Goal: Transaction & Acquisition: Purchase product/service

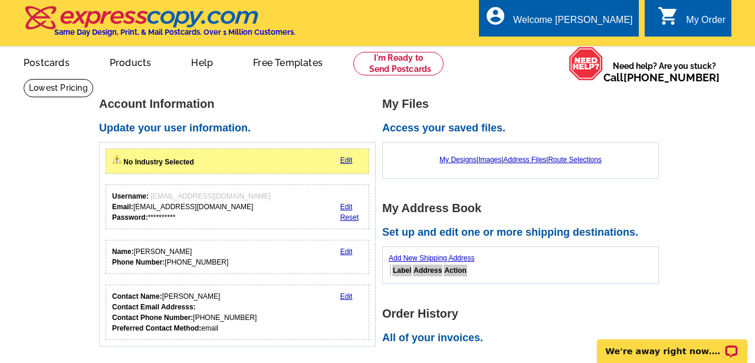
click at [349, 156] on link "Edit" at bounding box center [346, 160] width 12 height 8
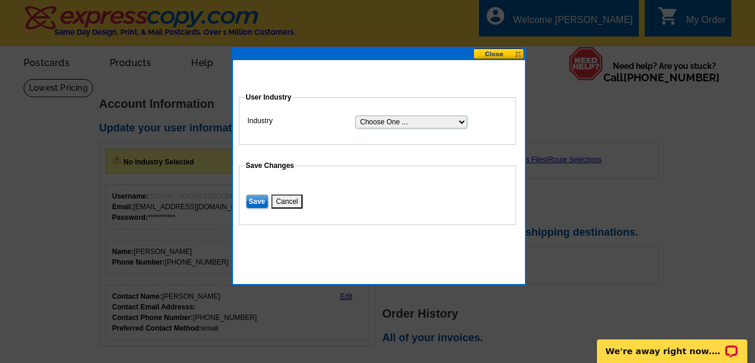
select select "3"
click at [260, 199] on input "Save" at bounding box center [257, 202] width 22 height 14
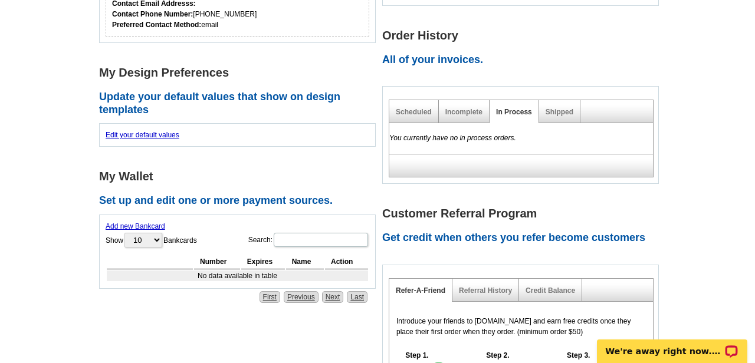
scroll to position [274, 0]
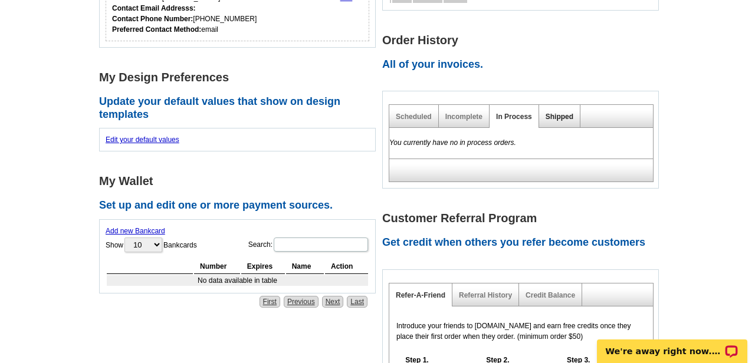
click at [567, 113] on link "Shipped" at bounding box center [560, 117] width 28 height 8
click at [522, 245] on div "**********" at bounding box center [382, 163] width 572 height 684
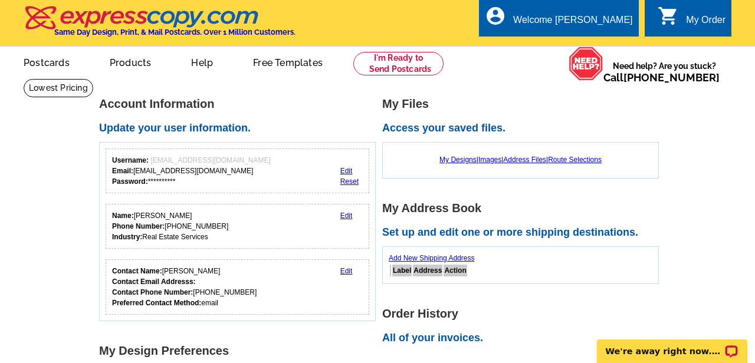
scroll to position [0, 0]
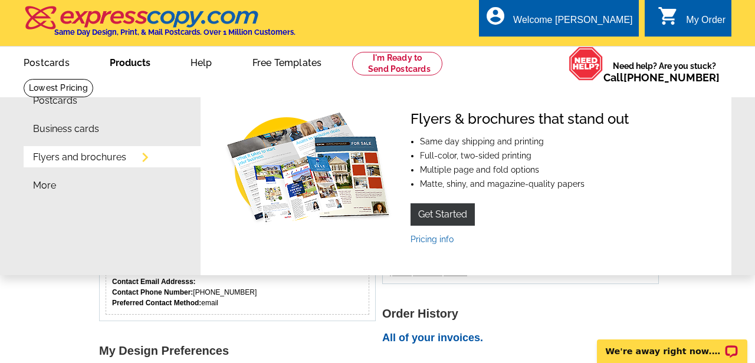
drag, startPoint x: 128, startPoint y: 62, endPoint x: 128, endPoint y: 75, distance: 13.0
click at [128, 75] on link "Products" at bounding box center [130, 62] width 78 height 28
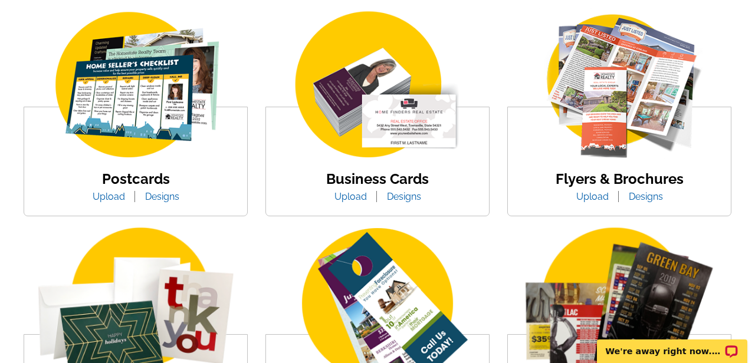
scroll to position [233, 0]
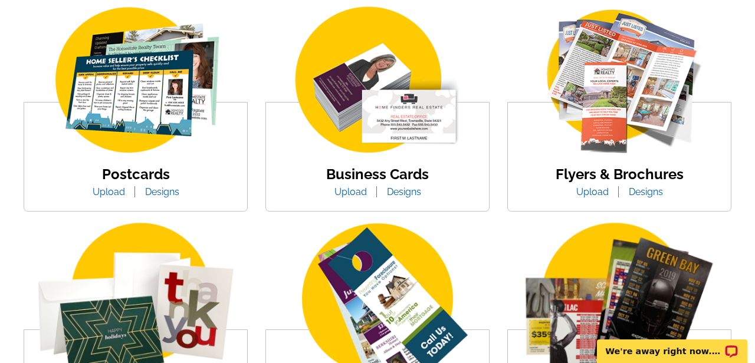
click at [410, 193] on link "Designs" at bounding box center [404, 191] width 52 height 11
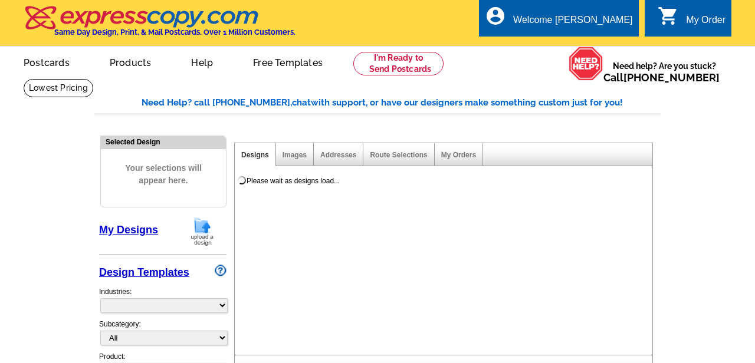
select select "3"
select select "5"
select select "973"
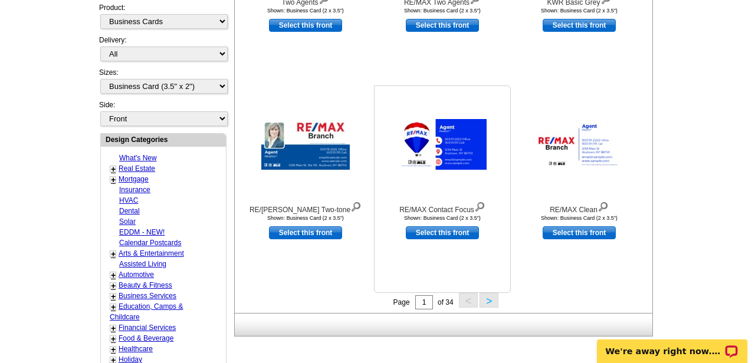
scroll to position [351, 0]
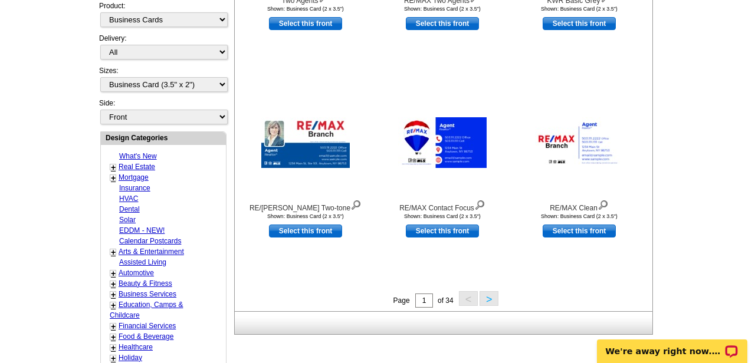
click at [492, 293] on button ">" at bounding box center [489, 298] width 19 height 15
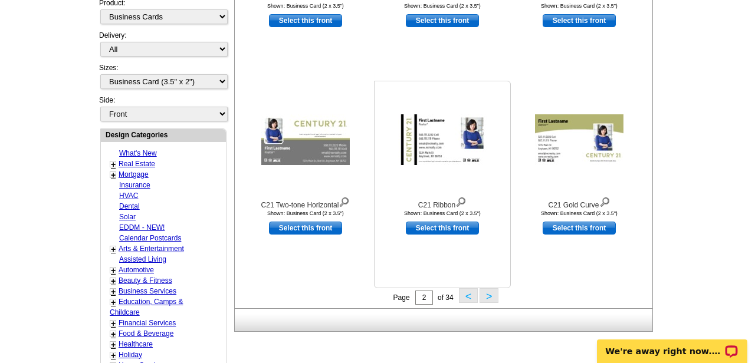
scroll to position [355, 0]
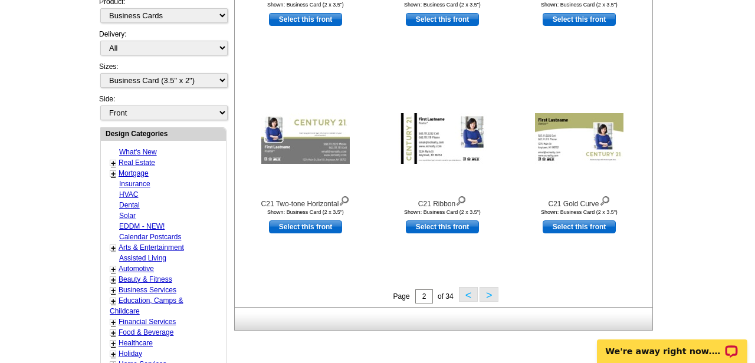
click at [490, 290] on button ">" at bounding box center [489, 294] width 19 height 15
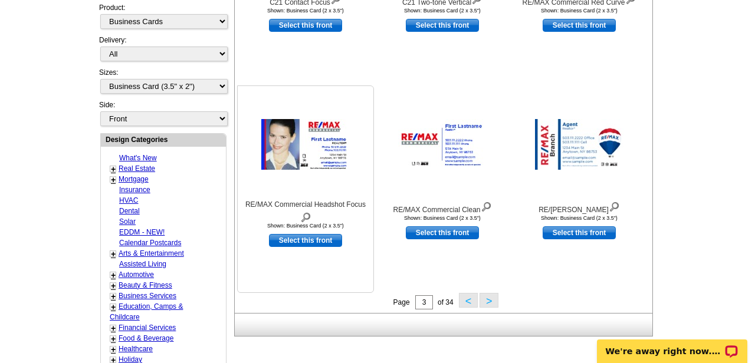
scroll to position [357, 0]
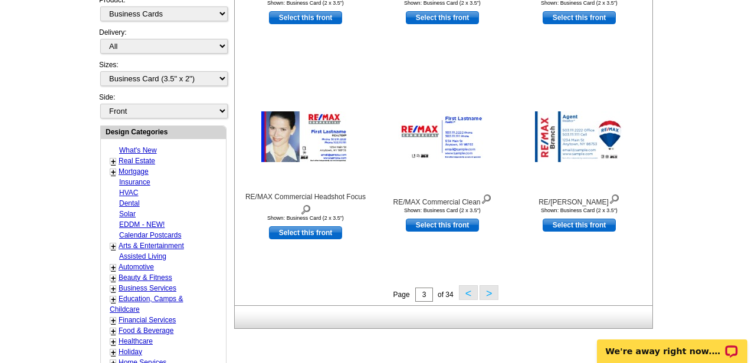
click at [487, 294] on button ">" at bounding box center [489, 292] width 19 height 15
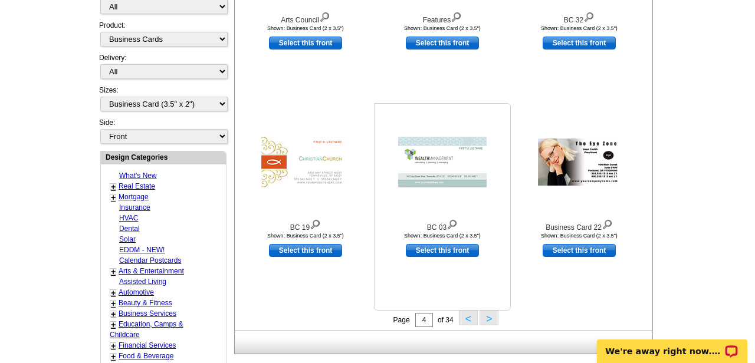
scroll to position [334, 0]
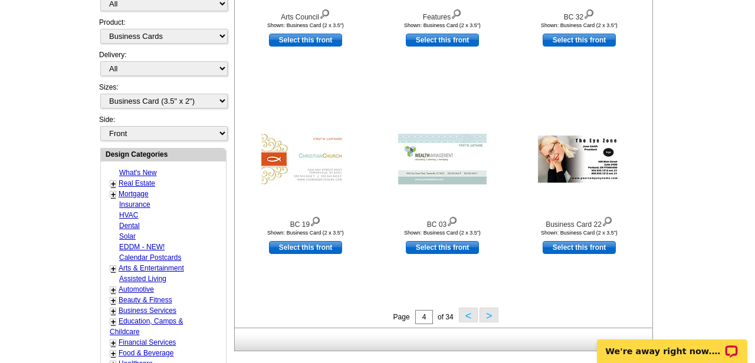
click at [488, 316] on button ">" at bounding box center [489, 315] width 19 height 15
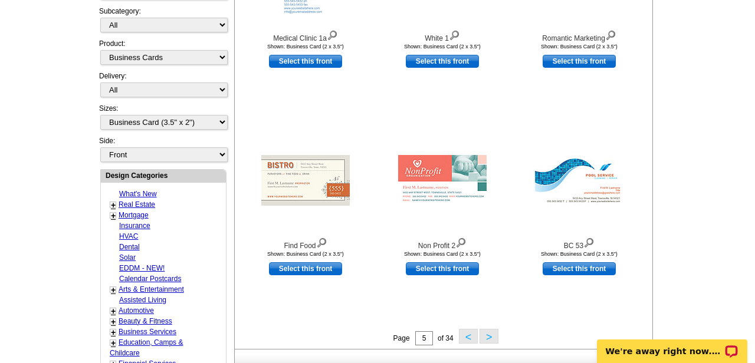
scroll to position [306, 0]
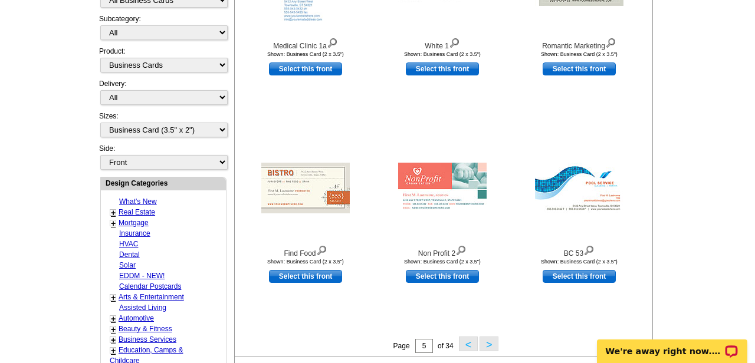
click at [490, 344] on button ">" at bounding box center [489, 344] width 19 height 15
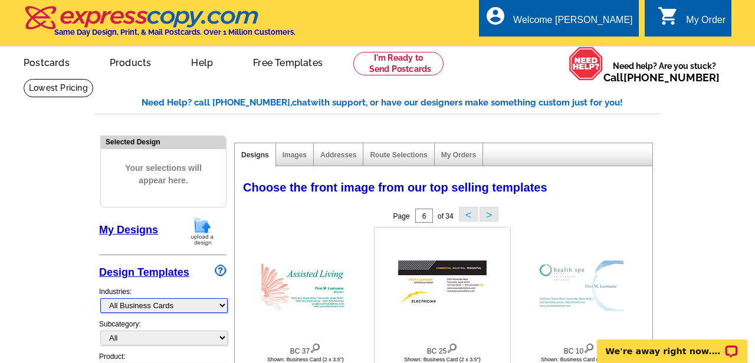
scroll to position [0, 0]
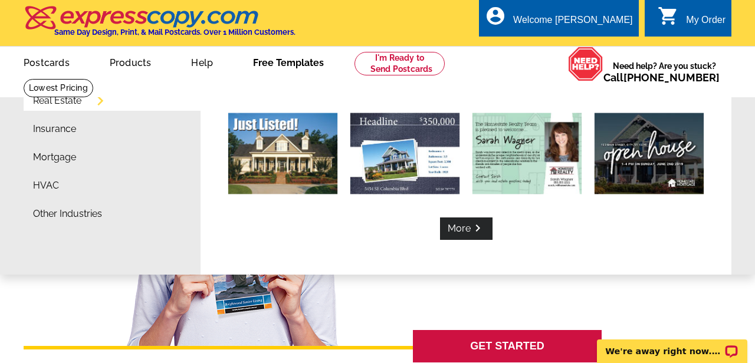
click at [468, 228] on link "More keyboard_arrow_right" at bounding box center [466, 229] width 52 height 22
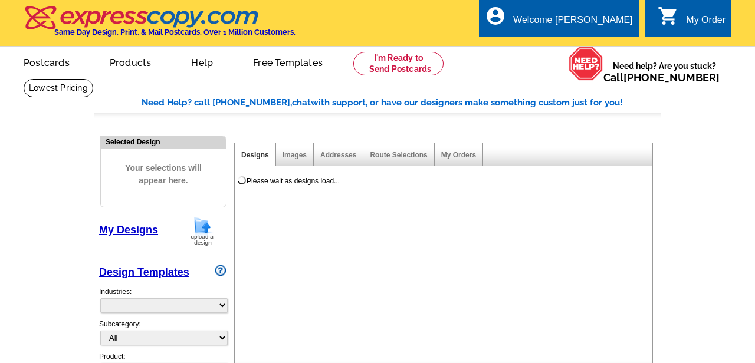
select select "785"
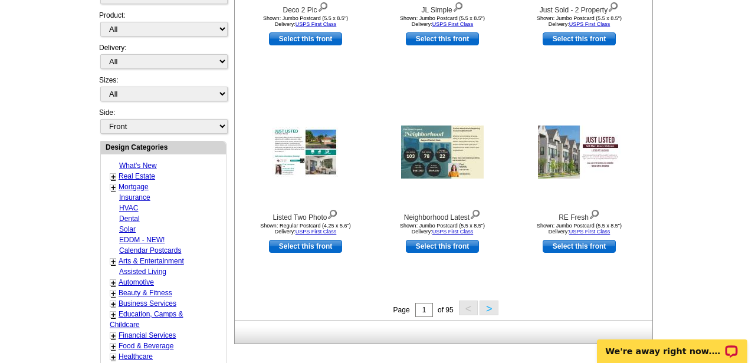
scroll to position [350, 0]
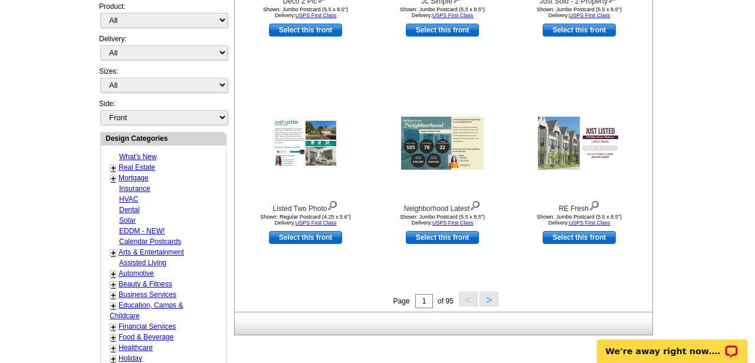
click at [114, 163] on link "+" at bounding box center [113, 167] width 5 height 9
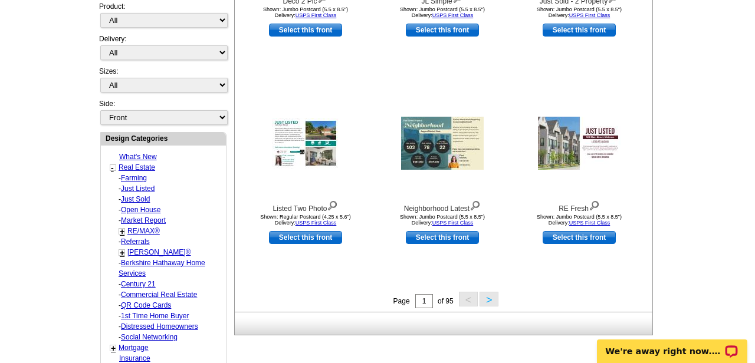
click at [133, 182] on link "RE/MAX®" at bounding box center [134, 178] width 26 height 8
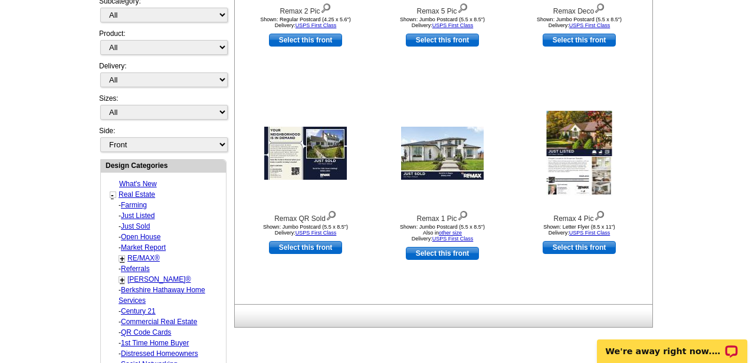
select select "807"
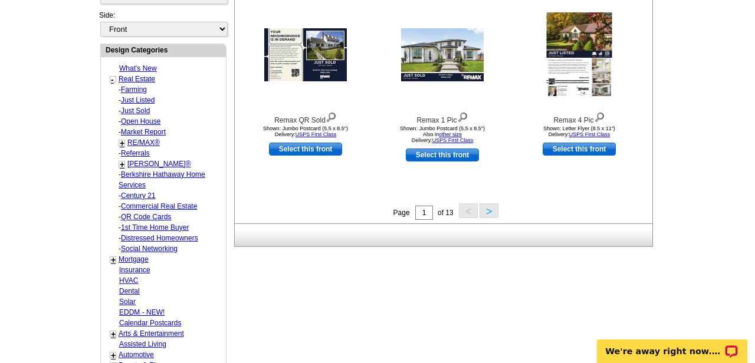
scroll to position [436, 0]
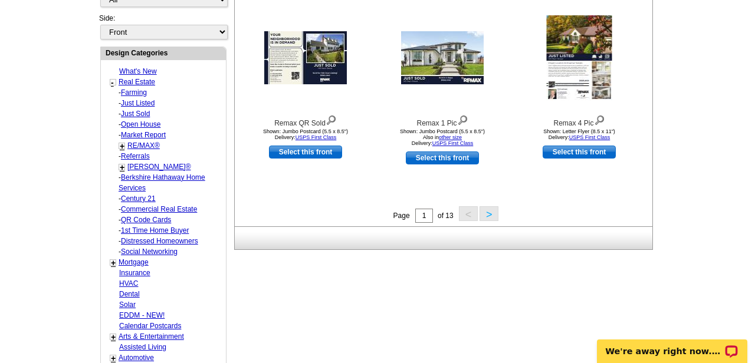
click at [124, 142] on link "+" at bounding box center [122, 146] width 5 height 9
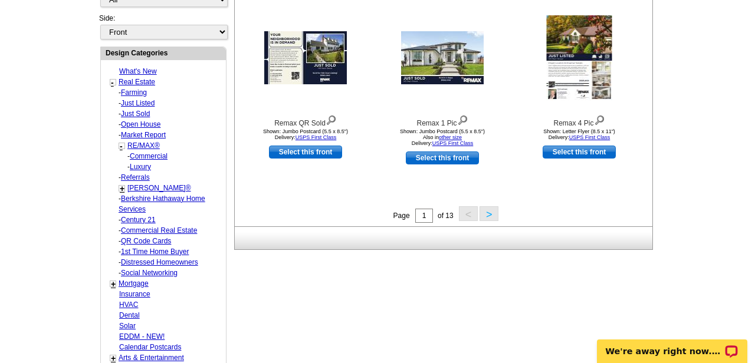
click at [139, 97] on link "RE/MAX®" at bounding box center [134, 92] width 26 height 8
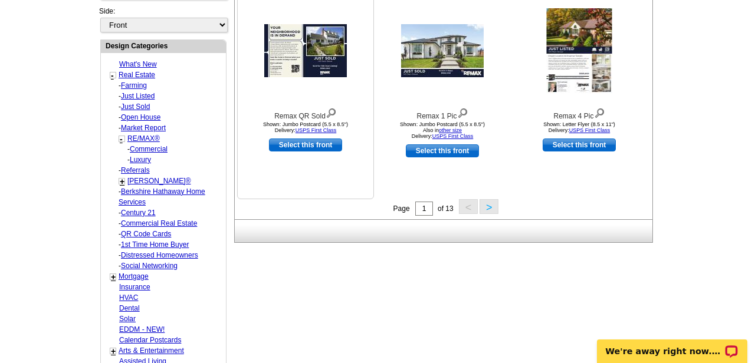
scroll to position [449, 0]
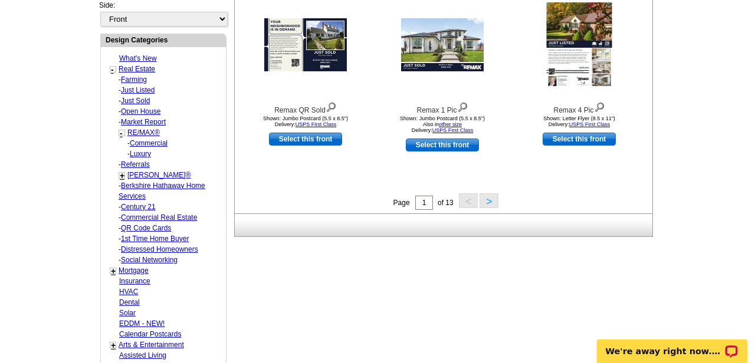
click at [494, 201] on button ">" at bounding box center [489, 200] width 19 height 15
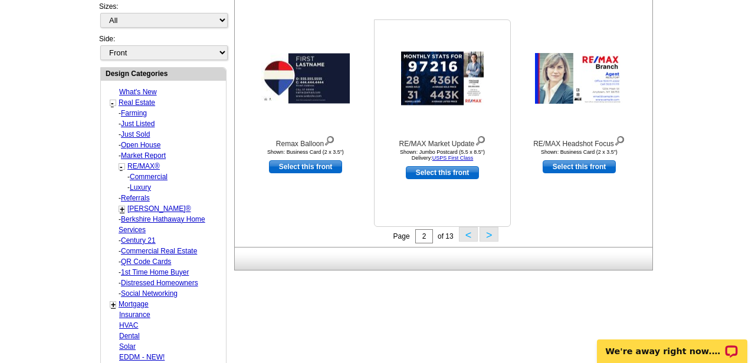
scroll to position [417, 0]
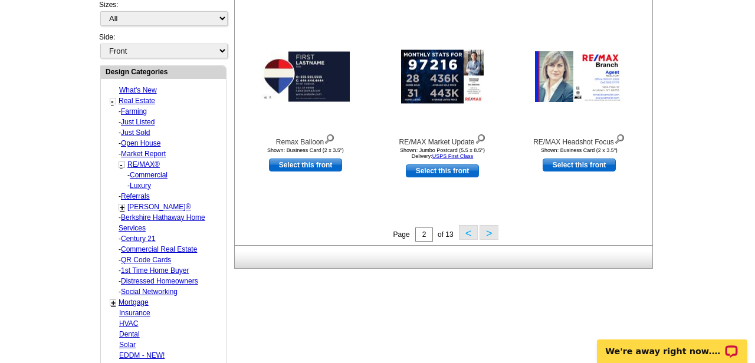
click at [490, 232] on button ">" at bounding box center [489, 232] width 19 height 15
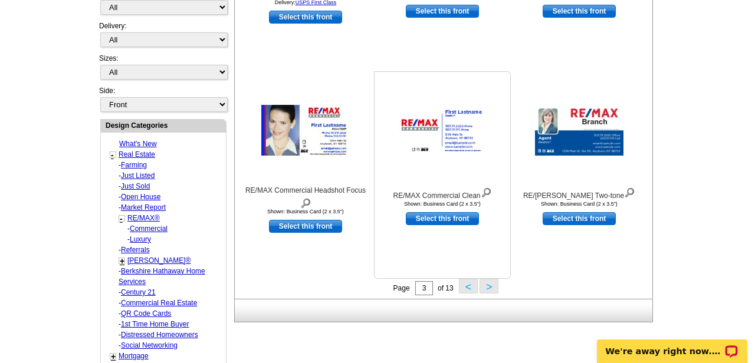
scroll to position [375, 0]
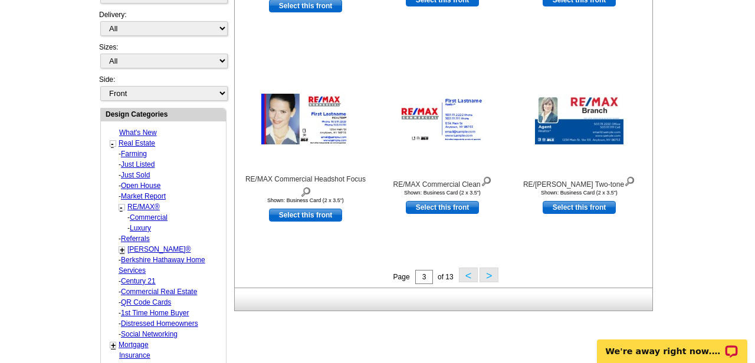
click at [491, 276] on button ">" at bounding box center [489, 275] width 19 height 15
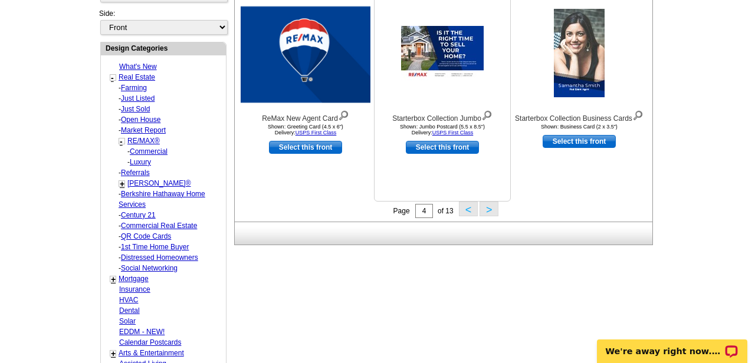
scroll to position [446, 0]
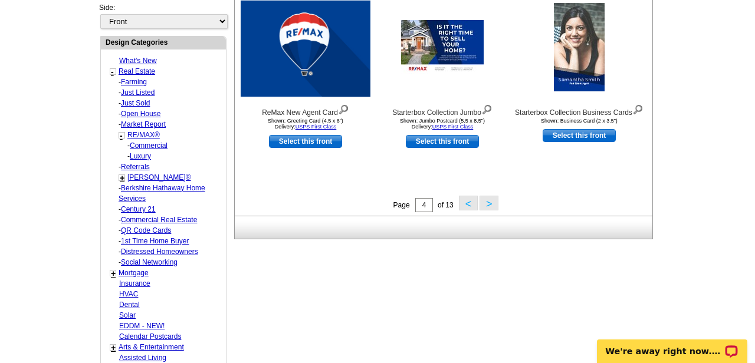
click at [485, 203] on button ">" at bounding box center [489, 203] width 19 height 15
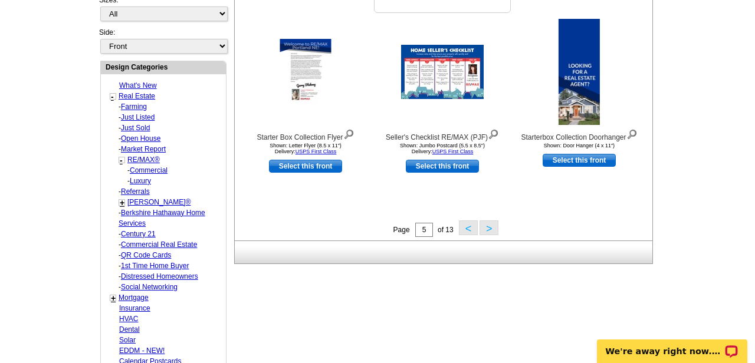
scroll to position [436, 0]
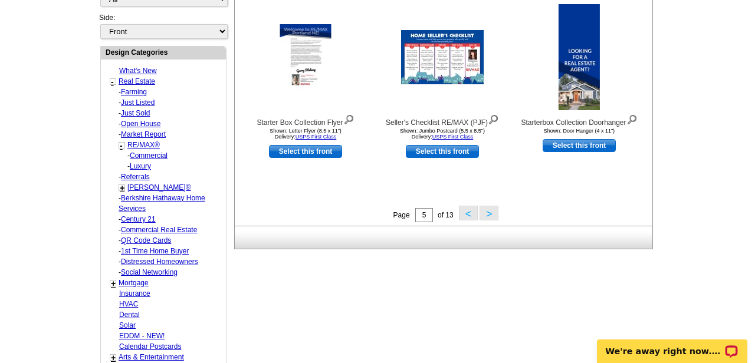
click at [491, 218] on button ">" at bounding box center [489, 213] width 19 height 15
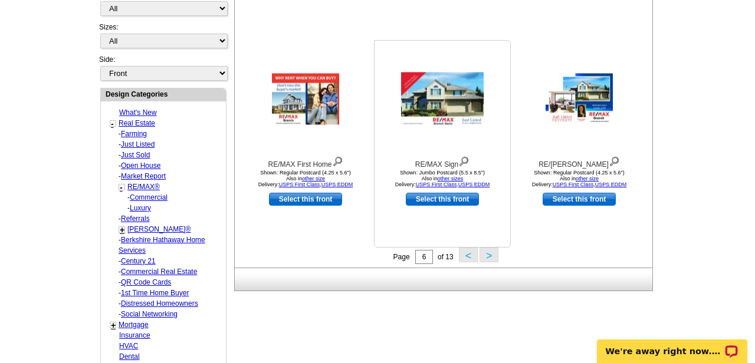
scroll to position [435, 0]
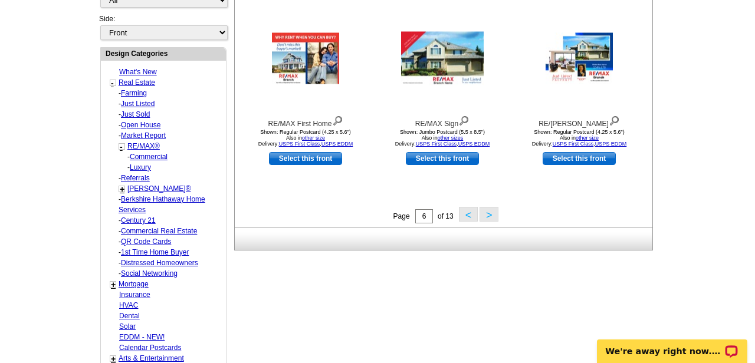
click at [491, 218] on button ">" at bounding box center [489, 214] width 19 height 15
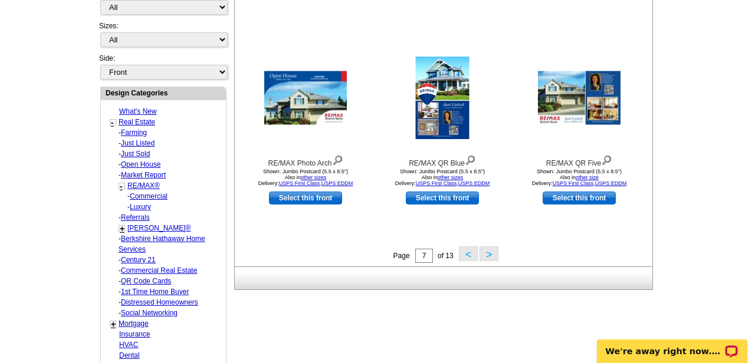
scroll to position [396, 0]
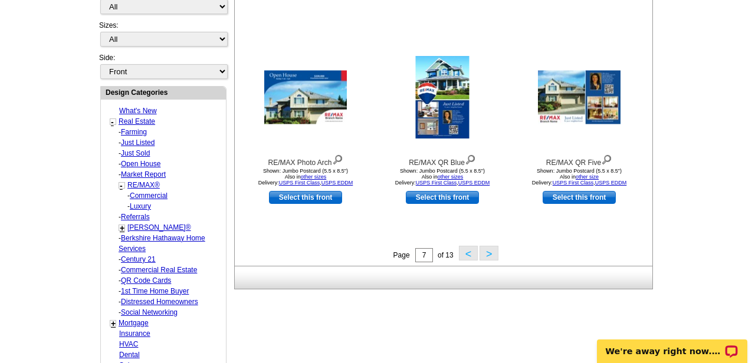
click at [490, 257] on button ">" at bounding box center [489, 253] width 19 height 15
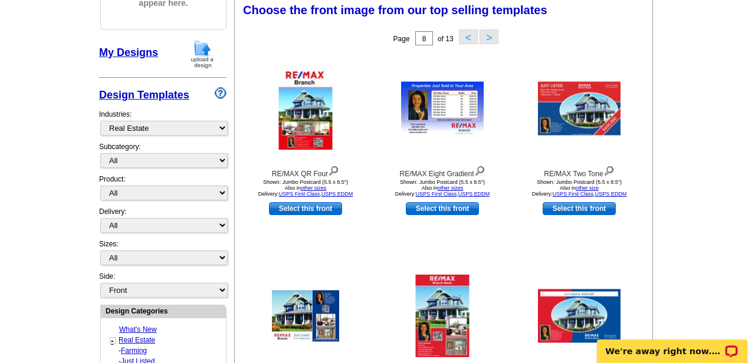
scroll to position [173, 0]
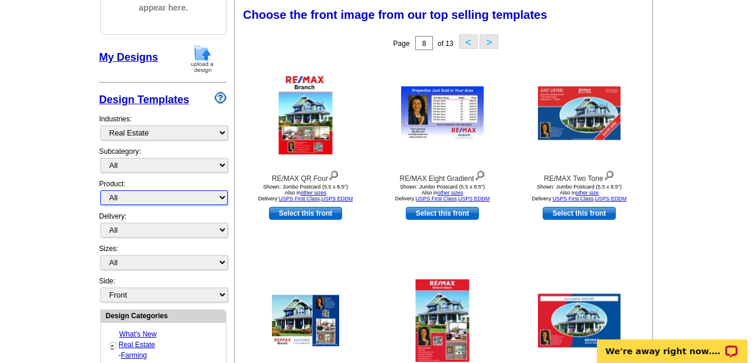
select select "3"
select select "5"
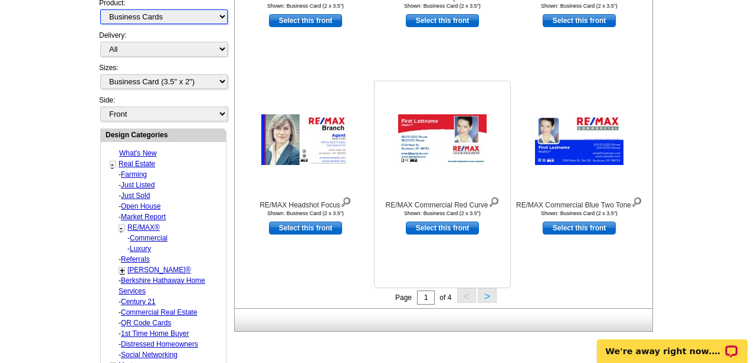
scroll to position [354, 0]
click at [487, 297] on button ">" at bounding box center [487, 295] width 19 height 15
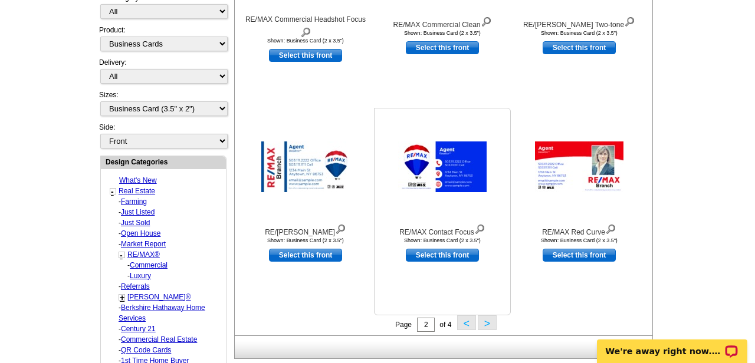
scroll to position [337, 0]
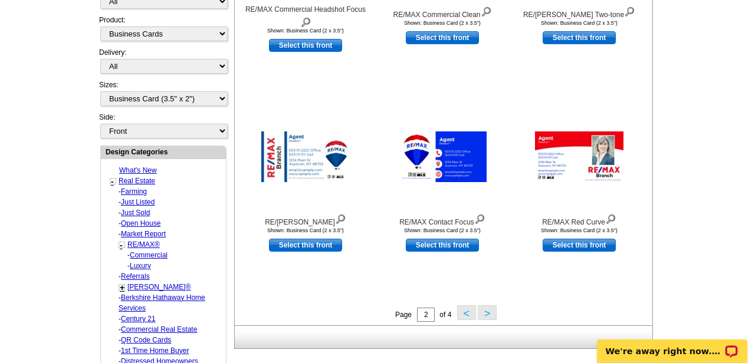
click at [484, 313] on button ">" at bounding box center [487, 313] width 19 height 15
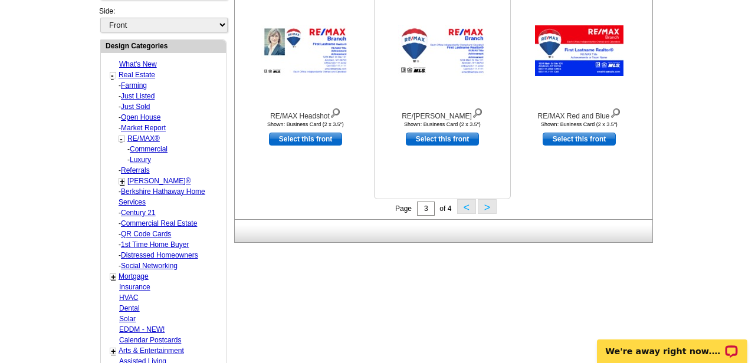
scroll to position [449, 0]
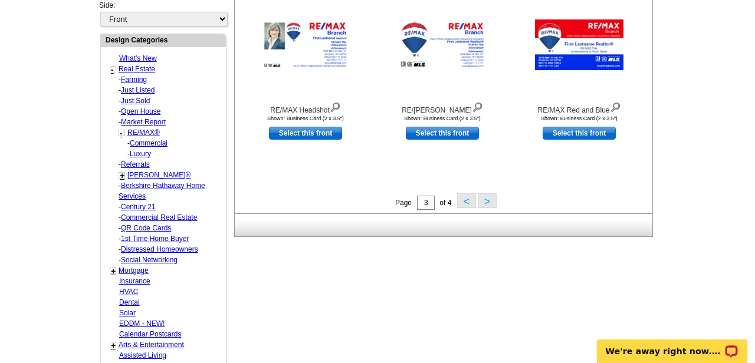
click at [487, 203] on button ">" at bounding box center [487, 200] width 19 height 15
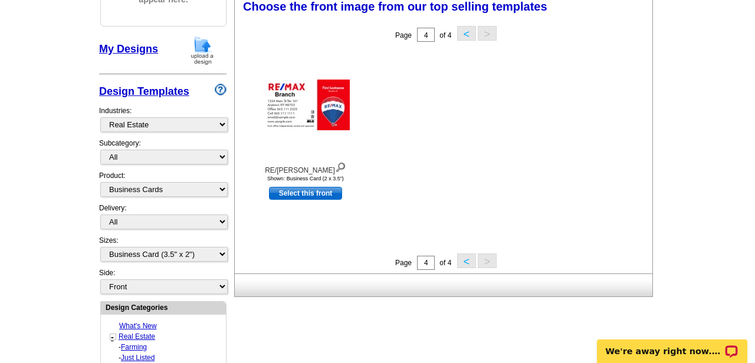
scroll to position [173, 0]
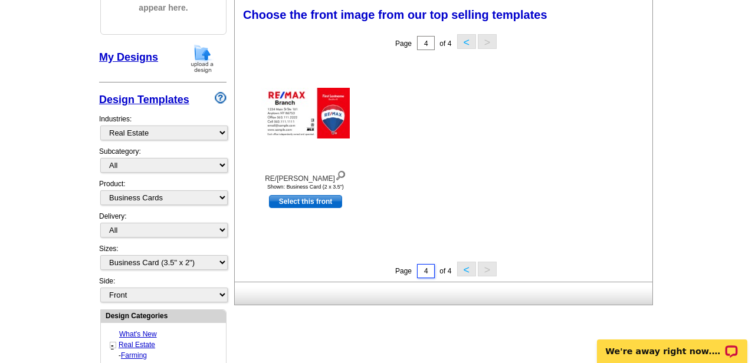
click at [424, 271] on input "4" at bounding box center [426, 271] width 18 height 14
type input "1"
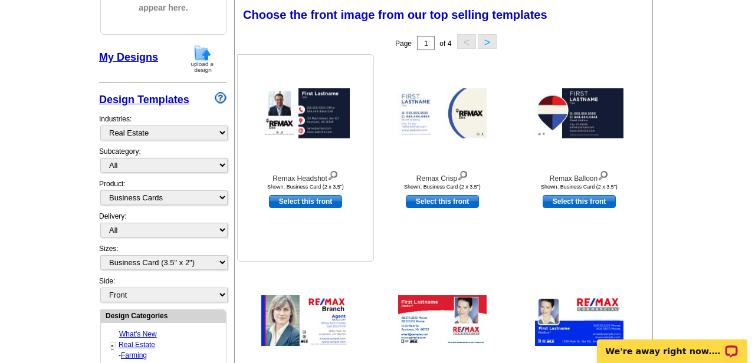
click at [310, 107] on img at bounding box center [305, 113] width 88 height 50
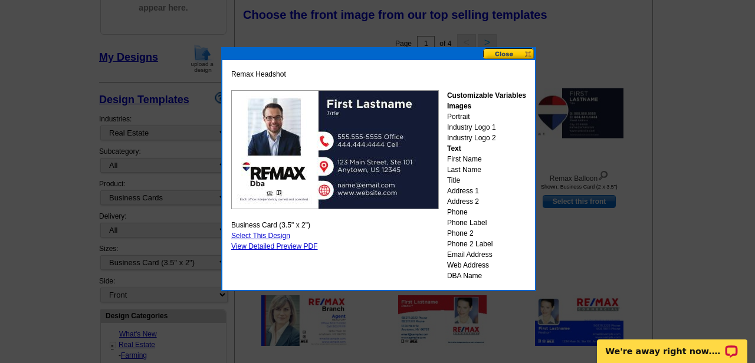
click at [278, 236] on link "Select This Design" at bounding box center [260, 236] width 59 height 8
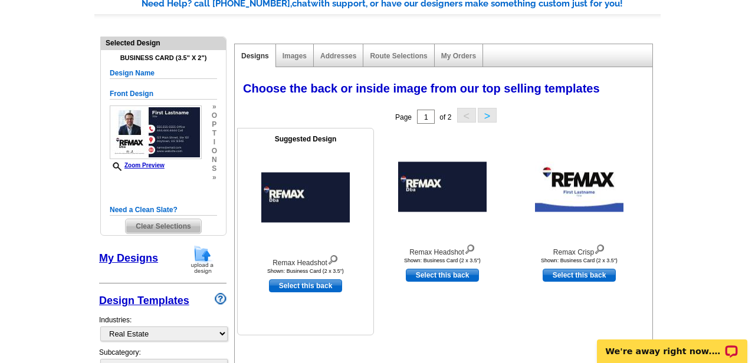
scroll to position [98, 0]
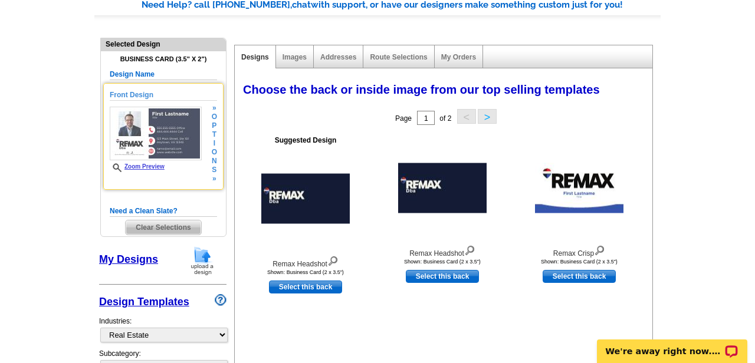
click at [195, 165] on span "Zoom Preview" at bounding box center [156, 167] width 92 height 9
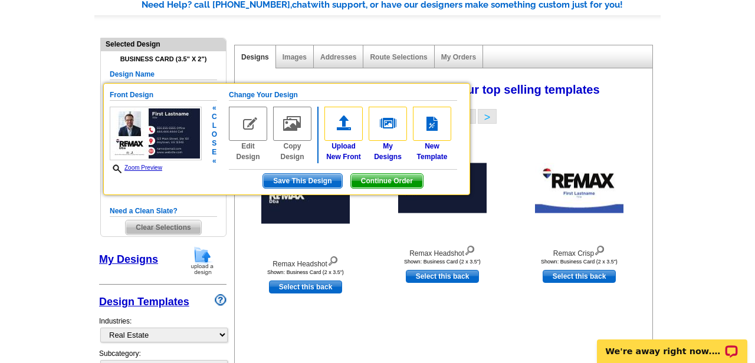
click at [247, 120] on img at bounding box center [248, 124] width 38 height 34
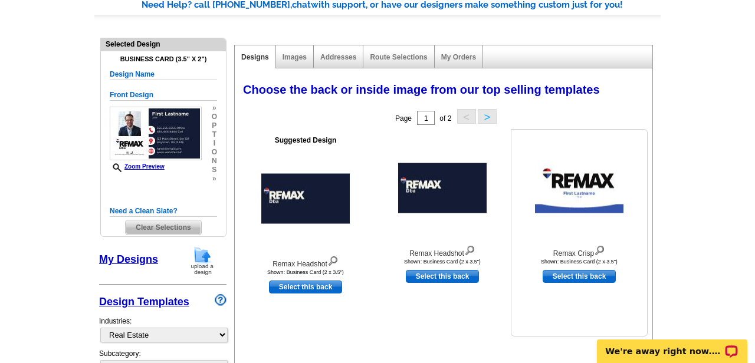
click at [578, 275] on link "Select this back" at bounding box center [579, 276] width 73 height 13
select select "front"
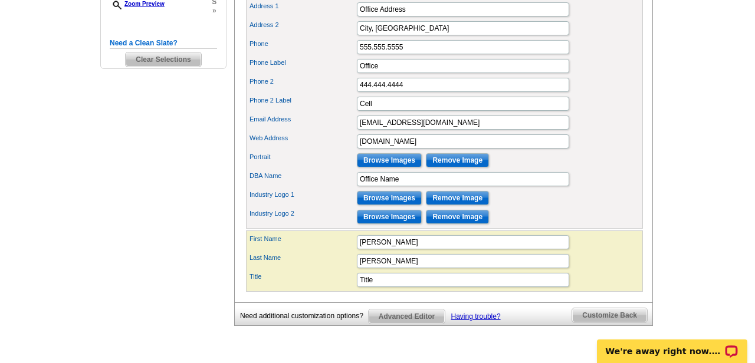
scroll to position [413, 0]
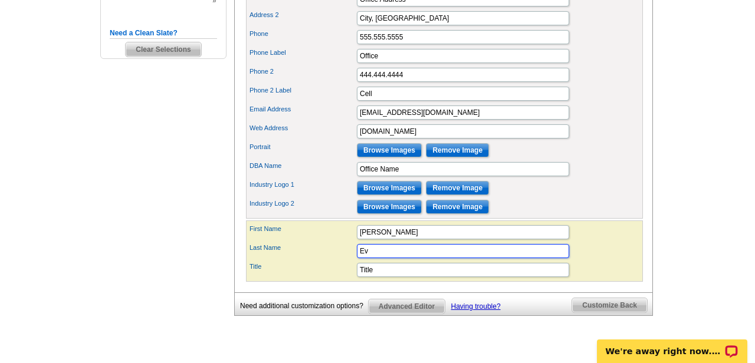
type input "E"
type input "="
type input "Jimenez"
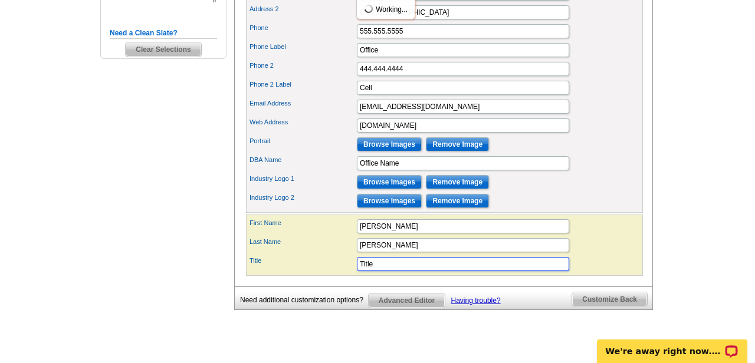
scroll to position [0, 0]
type input "REALTOR"
click at [646, 249] on div "You are currently editing the front . Customize Front Customize Back Apply Chan…" at bounding box center [443, 25] width 419 height 524
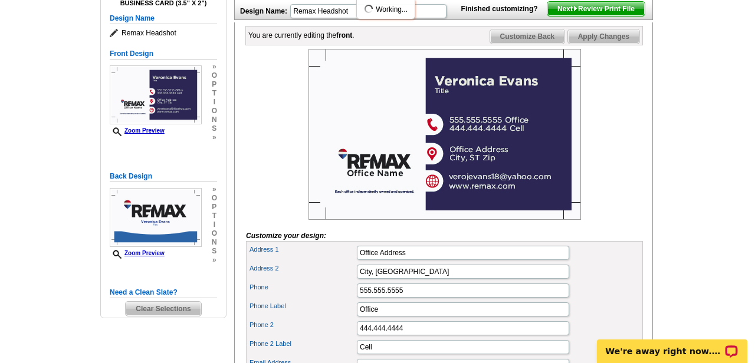
scroll to position [152, 0]
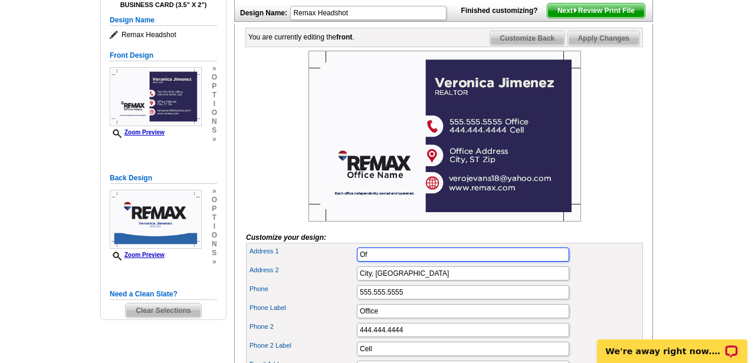
type input "O"
type input "10910 Ben Crenshaw Drive Suite C"
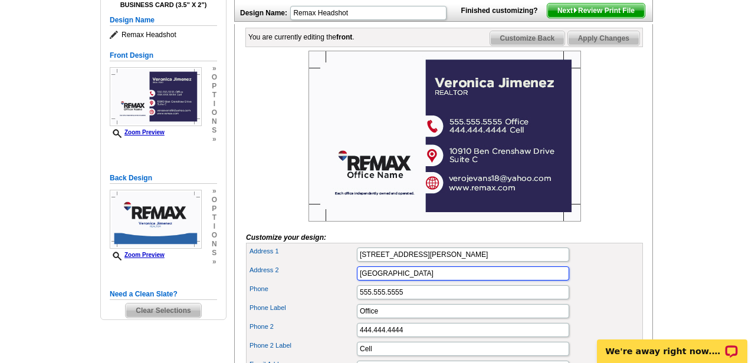
type input "EL Paso, TX 79935"
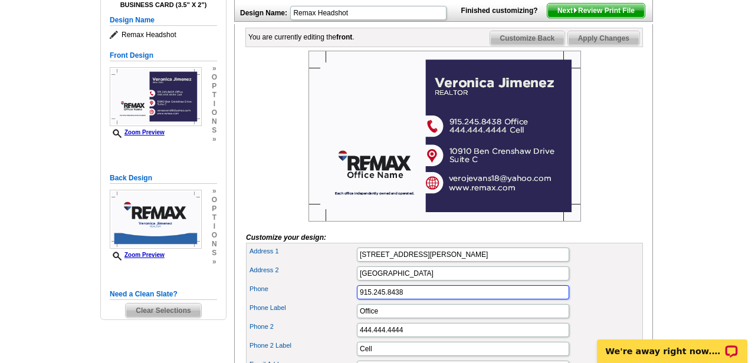
click at [423, 300] on input "915.245.8438" at bounding box center [463, 292] width 212 height 14
type input "915.594.3034"
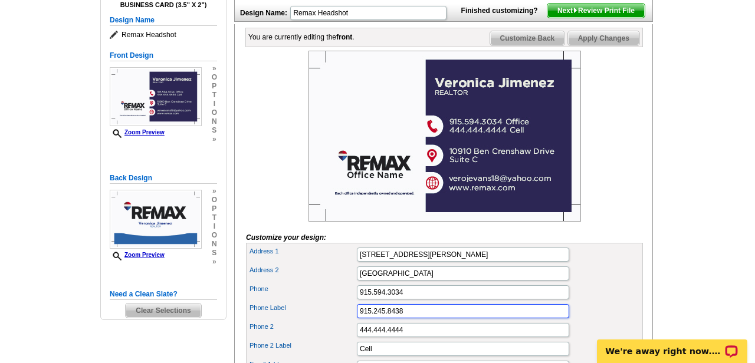
type input "915.245.8438"
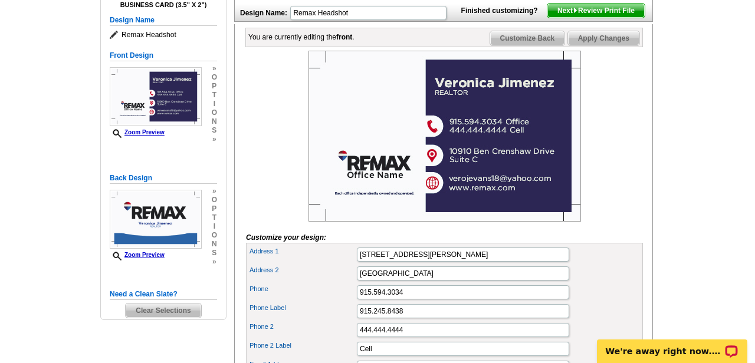
click at [304, 313] on label "Phone Label" at bounding box center [302, 308] width 106 height 10
click at [357, 318] on input "915.245.8438" at bounding box center [463, 311] width 212 height 14
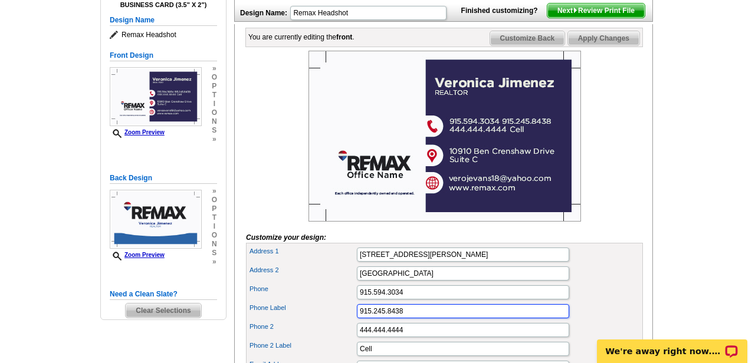
drag, startPoint x: 418, startPoint y: 331, endPoint x: 310, endPoint y: 338, distance: 108.1
click at [310, 321] on div "Phone Label 915.245.8438" at bounding box center [444, 311] width 392 height 19
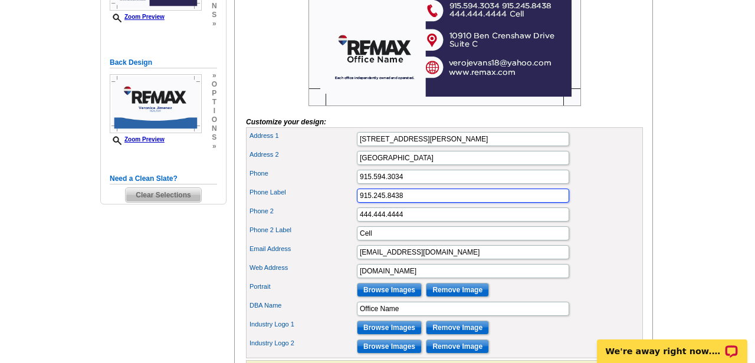
scroll to position [269, 0]
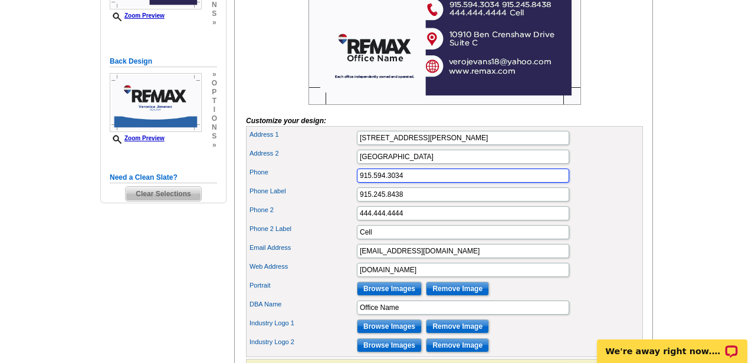
click at [418, 183] on input "915.594.3034" at bounding box center [463, 176] width 212 height 14
type input "915.245.8438"
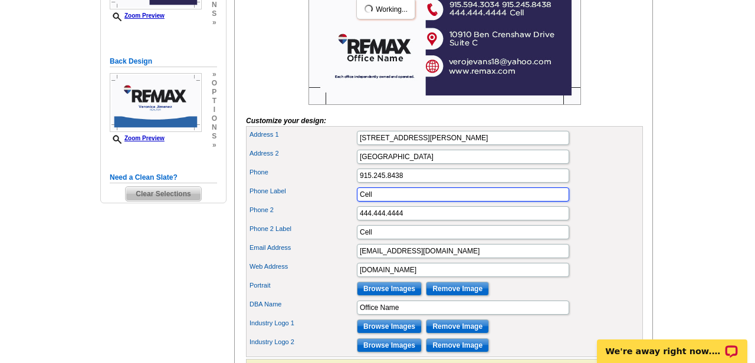
type input "Cell"
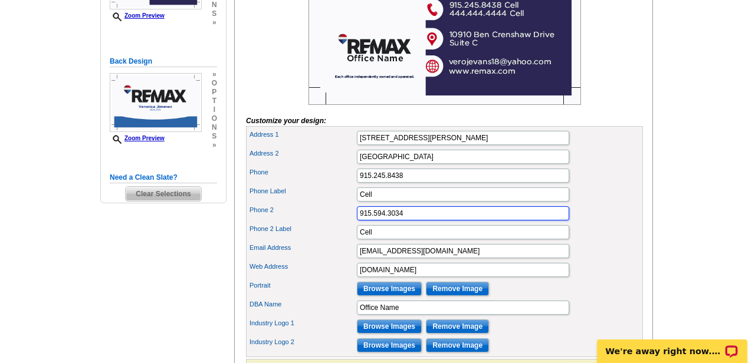
type input "915.594.3034"
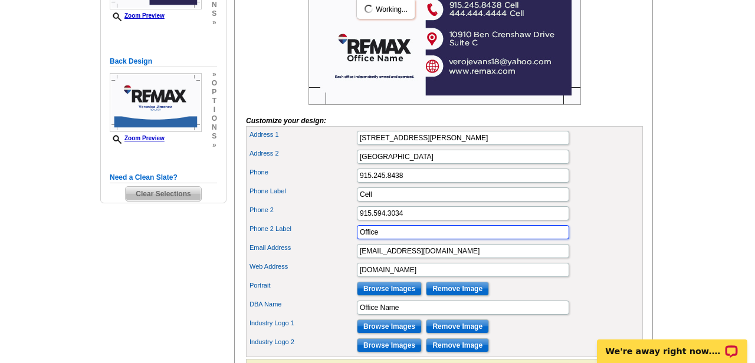
type input "Office"
click at [315, 215] on label "Phone 2" at bounding box center [302, 210] width 106 height 10
click at [357, 221] on input "915.594.3034" at bounding box center [463, 213] width 212 height 14
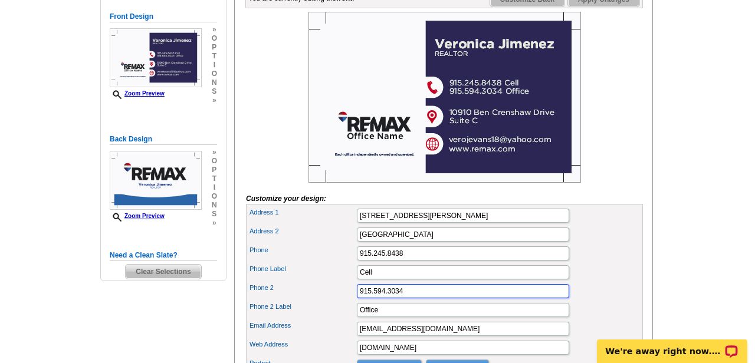
scroll to position [191, 0]
click at [443, 242] on input "EL Paso, TX 79935" at bounding box center [463, 235] width 212 height 14
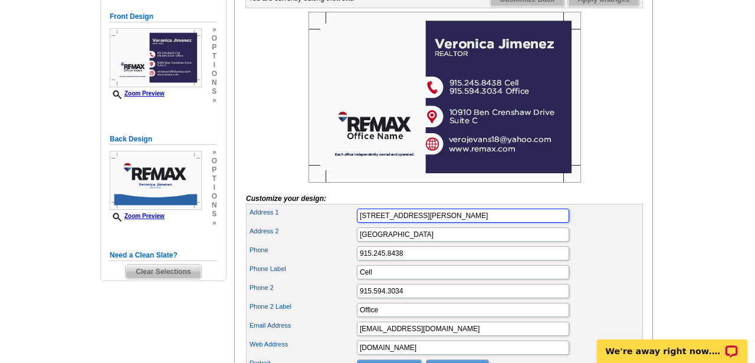
click at [442, 223] on input "10910 Ben Crenshaw Drive Suite C" at bounding box center [463, 216] width 212 height 14
click at [459, 223] on input "10910 Ben Crenshaw Dr. Suite C" at bounding box center [463, 216] width 212 height 14
type input "10910 Ben Crenshaw Dr. Ste. C"
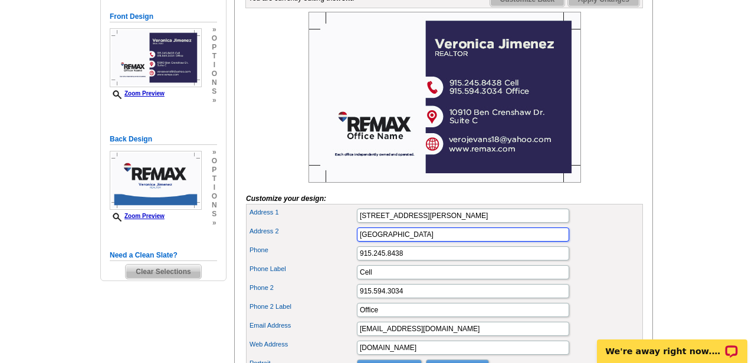
click at [455, 242] on input "EL Paso, TX 79935" at bounding box center [463, 235] width 212 height 14
type input "El Paso, TX 79935"
click at [309, 263] on div "Phone 915.245.8438" at bounding box center [444, 253] width 392 height 19
drag, startPoint x: 432, startPoint y: 255, endPoint x: 303, endPoint y: 261, distance: 129.3
click at [303, 244] on div "Address 2 El Paso, TX 79935" at bounding box center [444, 234] width 392 height 19
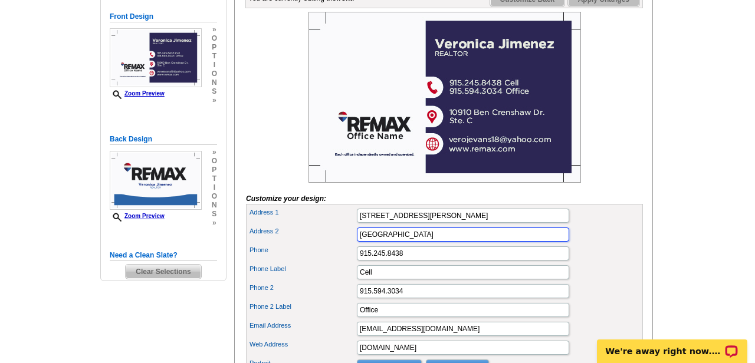
drag, startPoint x: 439, startPoint y: 252, endPoint x: 307, endPoint y: 255, distance: 132.1
click at [307, 244] on div "Address 2 El Paso, TX 79935" at bounding box center [444, 234] width 392 height 19
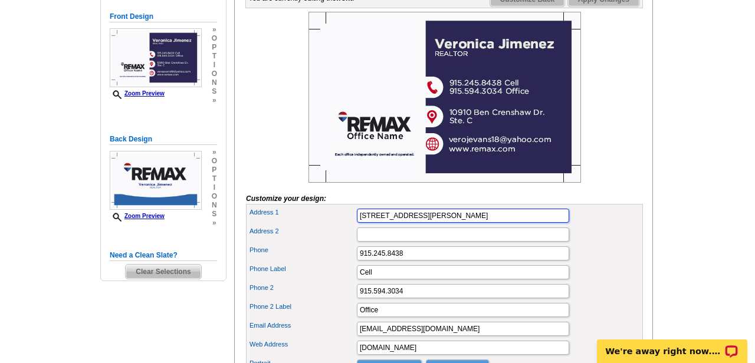
click at [477, 223] on input "10910 Ben Crenshaw Dr. Ste. C" at bounding box center [463, 216] width 212 height 14
paste input "El Paso, TX 79935"
click at [461, 223] on input "10910 Ben Crenshaw Dr. Ste. C El Paso, TX 79935" at bounding box center [463, 216] width 212 height 14
type input "10910 Ben Crenshaw Dr. Ste. C, El Paso, TX 79935"
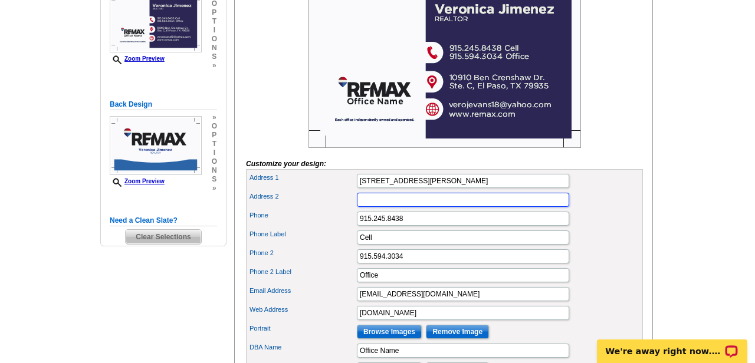
scroll to position [228, 0]
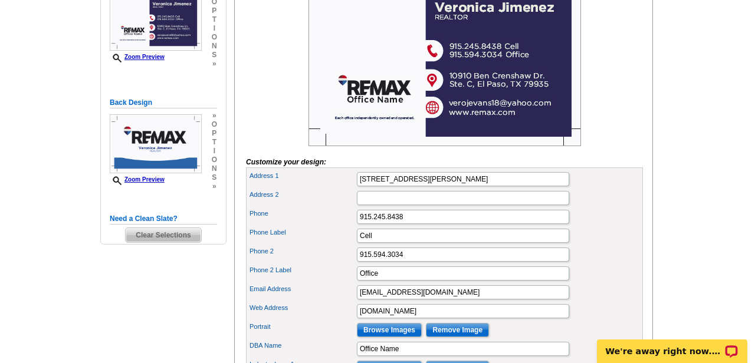
click at [462, 302] on div "Email Address verojevans18@yahoo.com" at bounding box center [444, 292] width 392 height 19
click at [463, 300] on input "verojevans18@yahoo.com" at bounding box center [463, 292] width 212 height 14
type input "v"
type input "Veronica.Jimenez@remax.net"
click at [324, 264] on div "Phone 2 915.594.3034" at bounding box center [444, 254] width 392 height 19
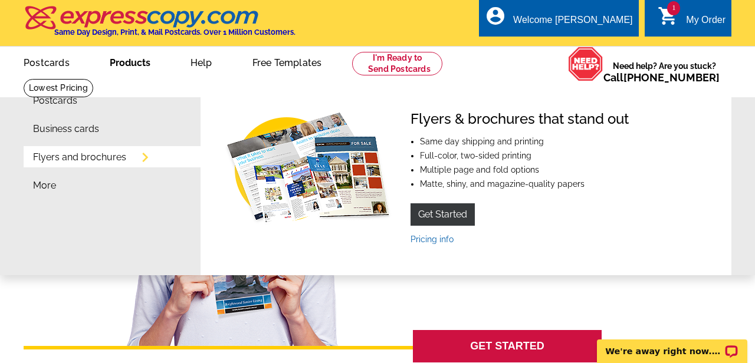
click at [129, 70] on link "Products" at bounding box center [130, 62] width 78 height 28
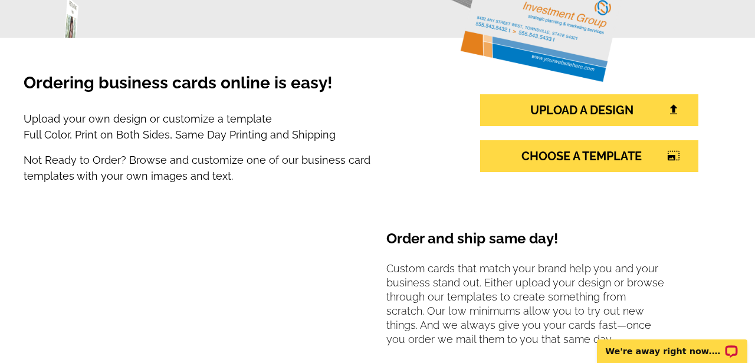
scroll to position [205, 0]
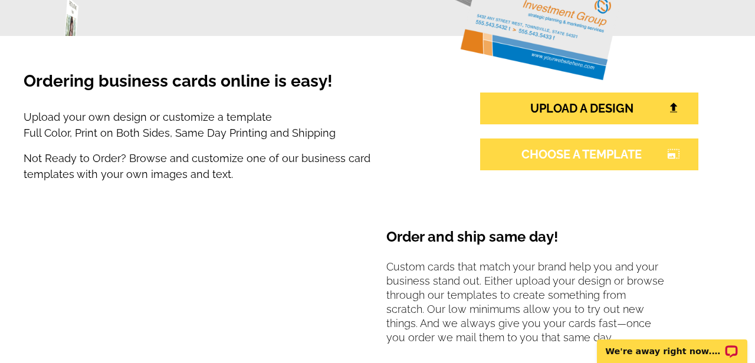
click at [542, 146] on link "CHOOSE A TEMPLATE photo_size_select_large" at bounding box center [589, 155] width 218 height 32
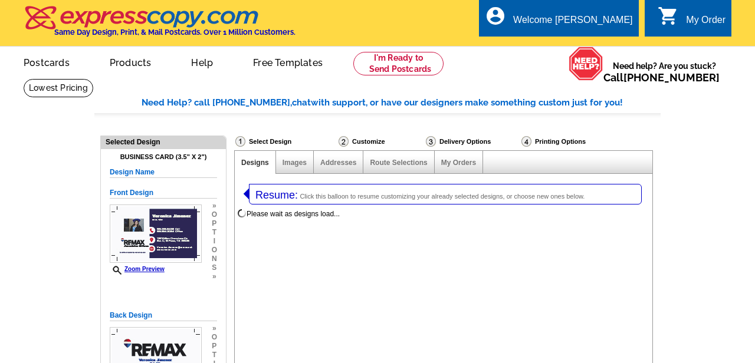
select select "3"
select select "5"
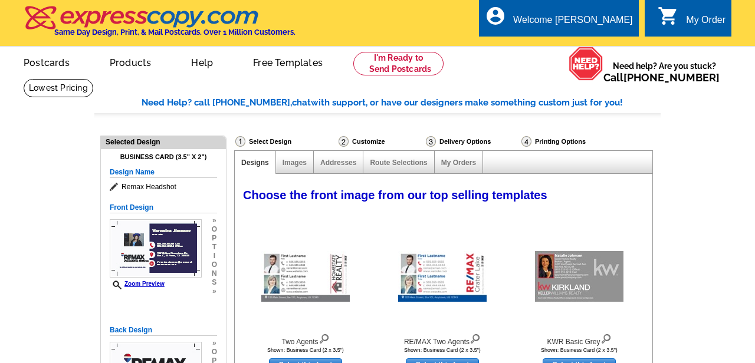
select select "973"
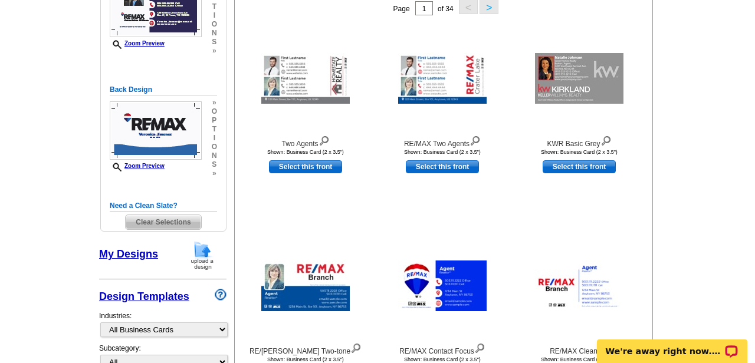
scroll to position [242, 0]
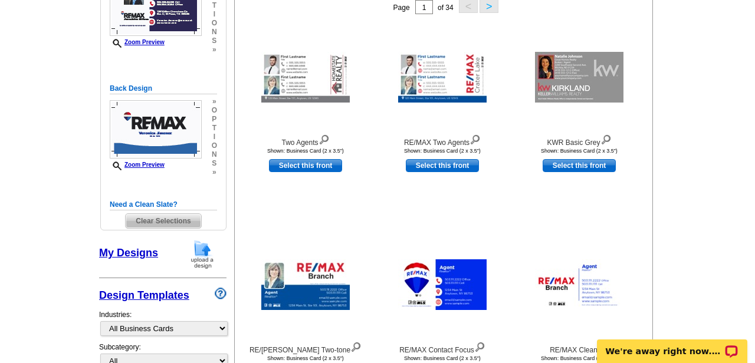
click at [137, 251] on link "My Designs" at bounding box center [128, 253] width 59 height 12
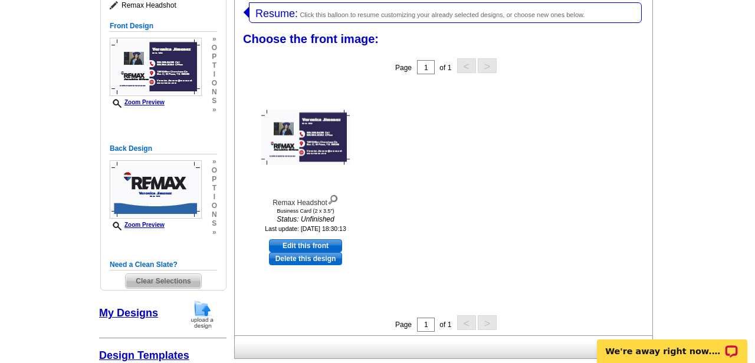
scroll to position [180, 0]
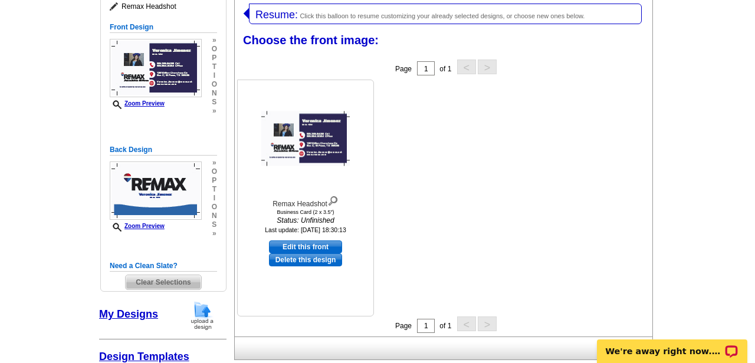
click at [343, 176] on div at bounding box center [306, 139] width 130 height 106
click at [303, 248] on link "Edit this front" at bounding box center [305, 247] width 73 height 13
select select "back"
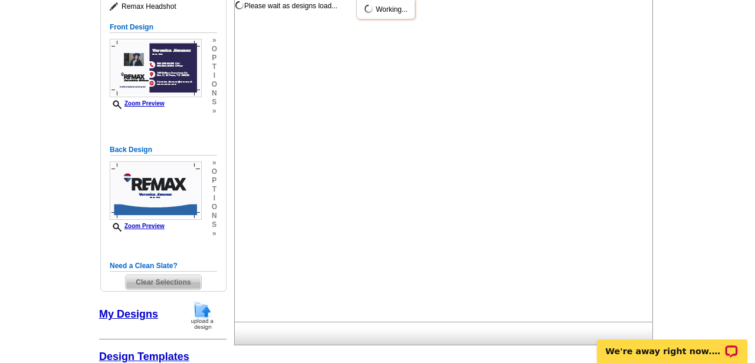
scroll to position [0, 0]
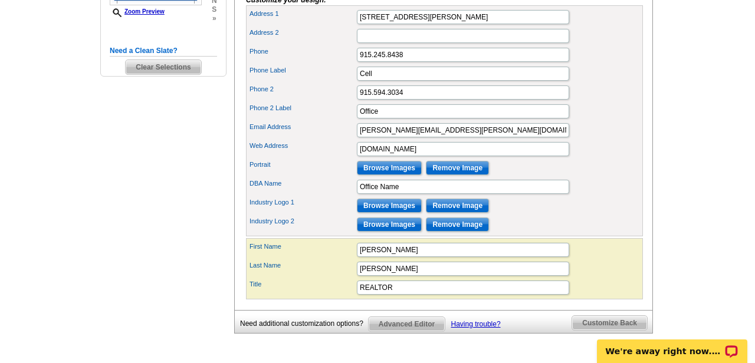
scroll to position [397, 0]
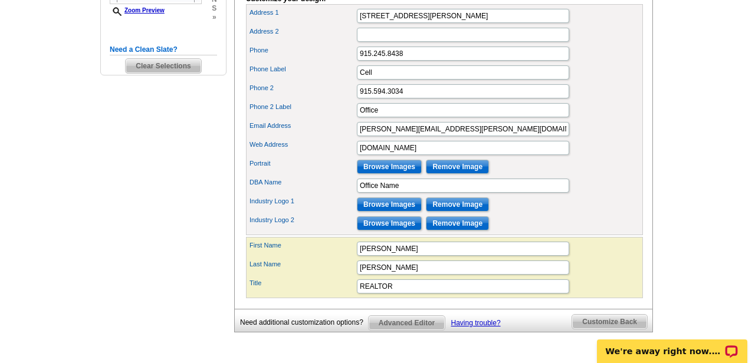
click at [384, 174] on input "Browse Images" at bounding box center [389, 167] width 65 height 14
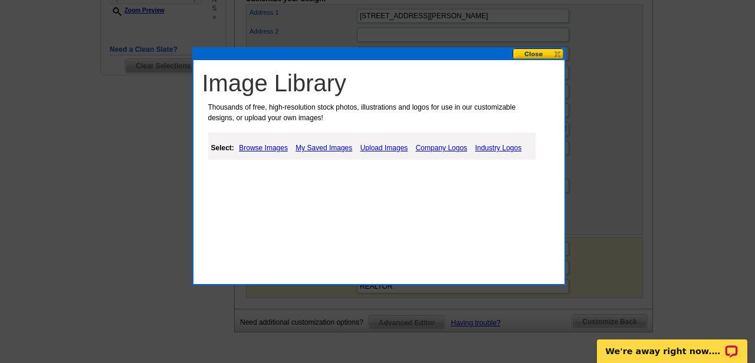
click at [271, 149] on link "Browse Images" at bounding box center [263, 148] width 55 height 14
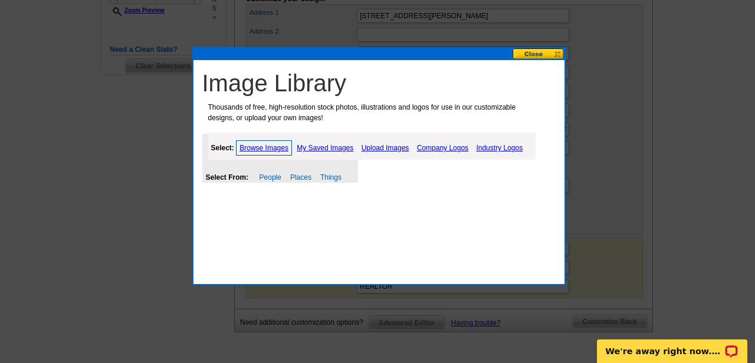
click at [392, 146] on link "Upload Images" at bounding box center [386, 148] width 54 height 14
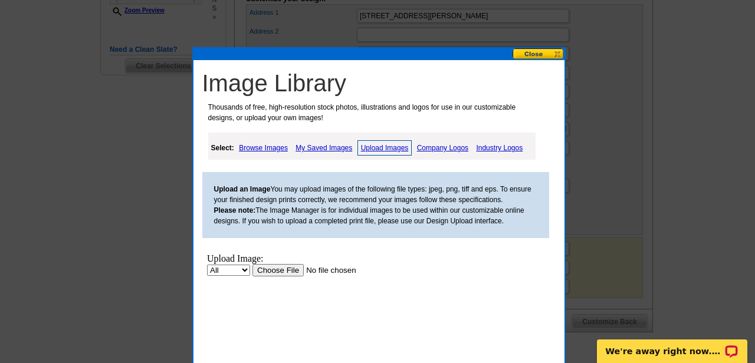
scroll to position [0, 0]
click at [281, 273] on input "file" at bounding box center [326, 270] width 149 height 12
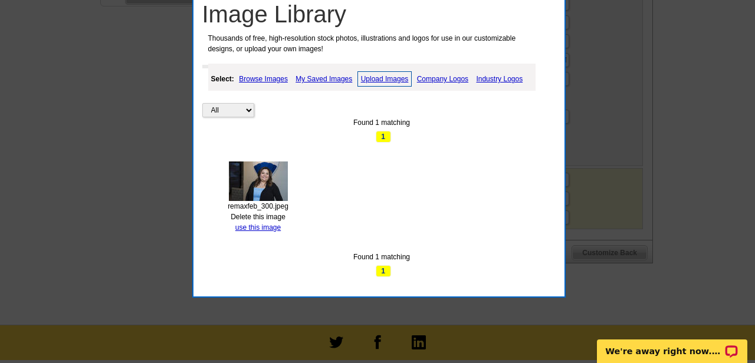
scroll to position [483, 0]
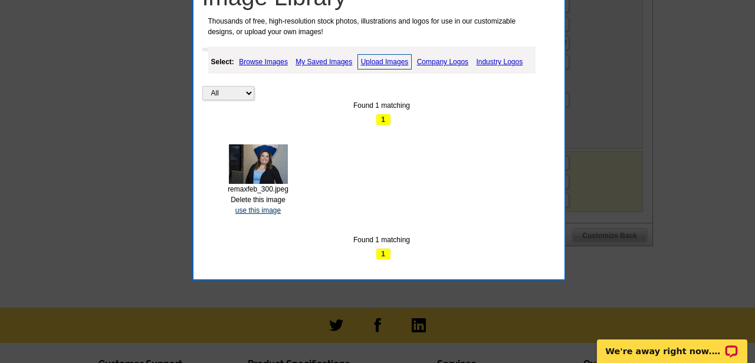
click at [269, 209] on link "use this image" at bounding box center [257, 210] width 45 height 8
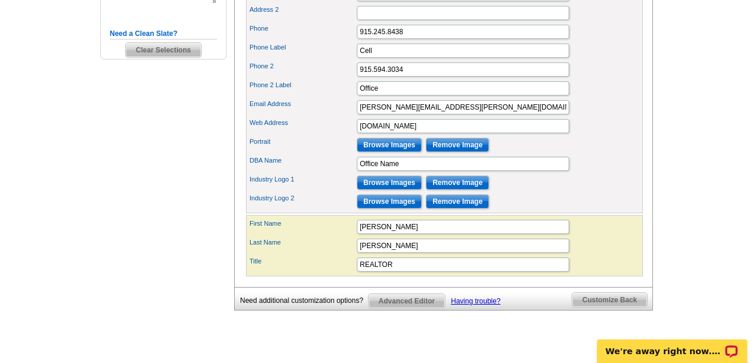
scroll to position [413, 0]
type input "O"
type input "Associates [GEOGRAPHIC_DATA]"
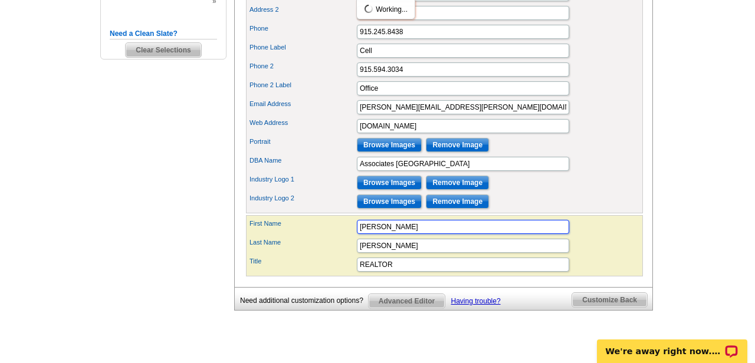
scroll to position [0, 0]
click at [585, 192] on div "Industry Logo 1 Browse Images Remove Image" at bounding box center [444, 182] width 392 height 19
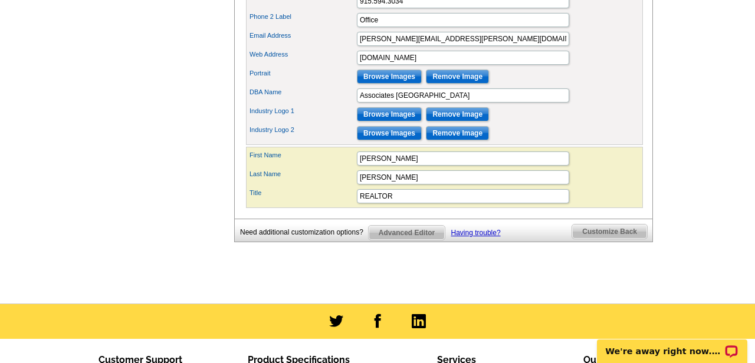
scroll to position [482, 0]
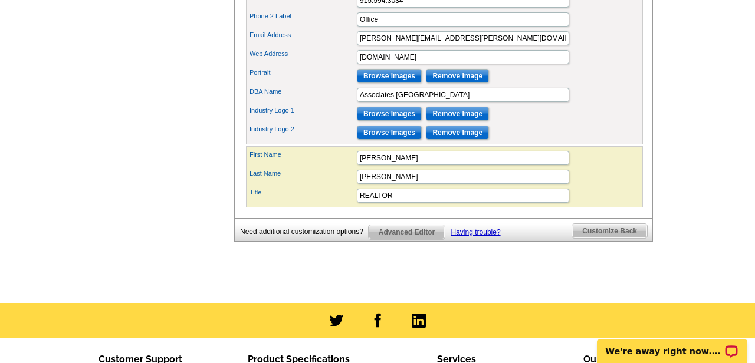
click at [612, 238] on span "Customize Back" at bounding box center [609, 231] width 75 height 14
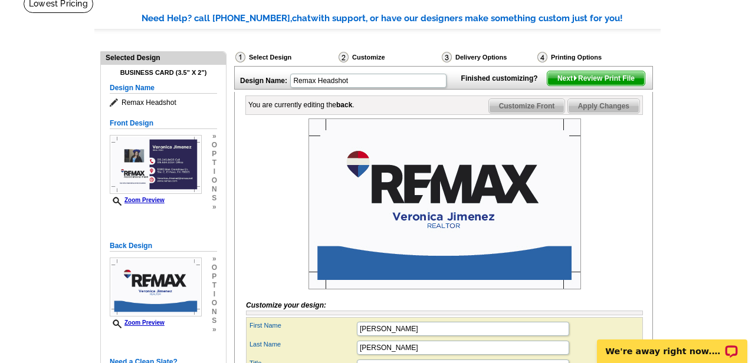
scroll to position [83, 0]
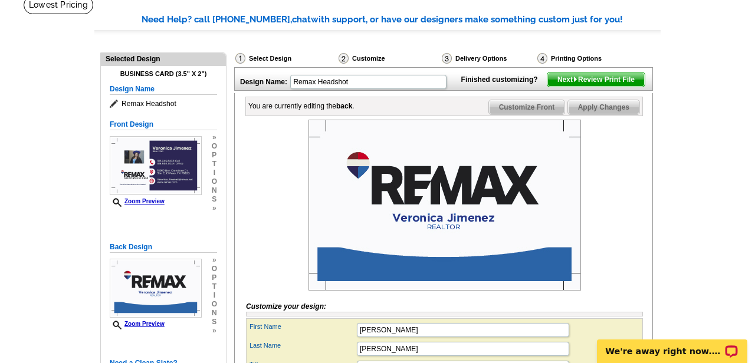
click at [617, 114] on span "Apply Changes" at bounding box center [603, 107] width 71 height 14
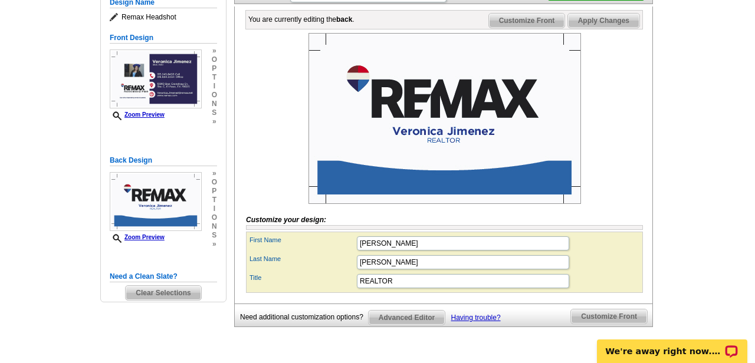
scroll to position [149, 0]
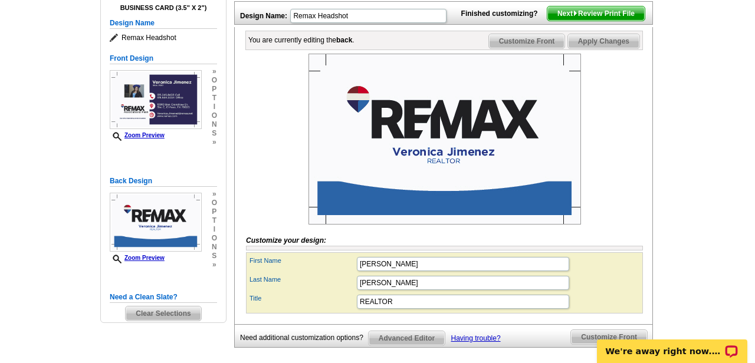
click at [620, 21] on span "Next Review Print File" at bounding box center [595, 13] width 97 height 14
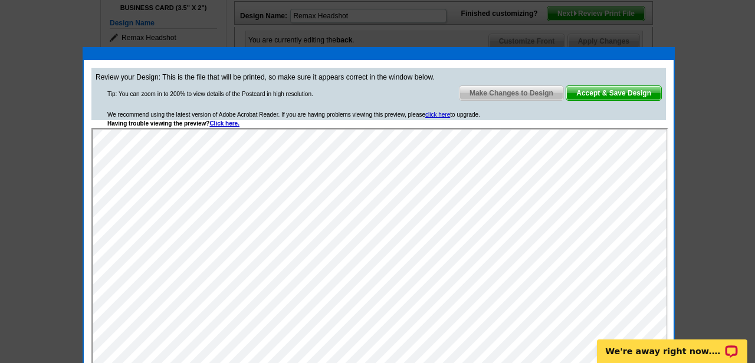
scroll to position [0, 0]
click at [507, 96] on span "Make Changes to Design" at bounding box center [511, 93] width 104 height 14
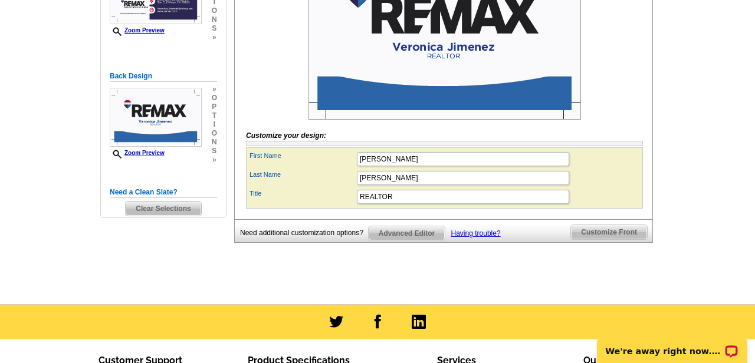
scroll to position [245, 0]
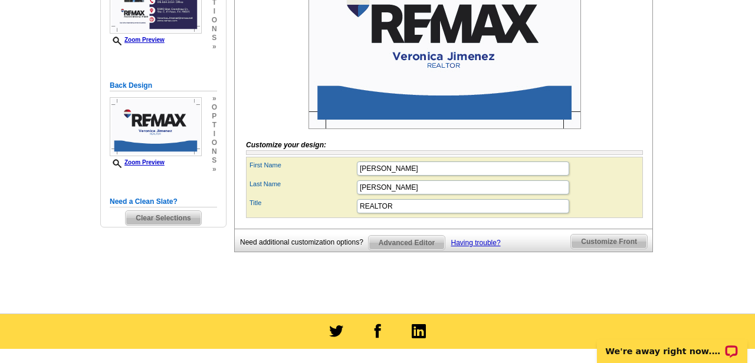
click at [608, 249] on span "Customize Front" at bounding box center [609, 242] width 76 height 14
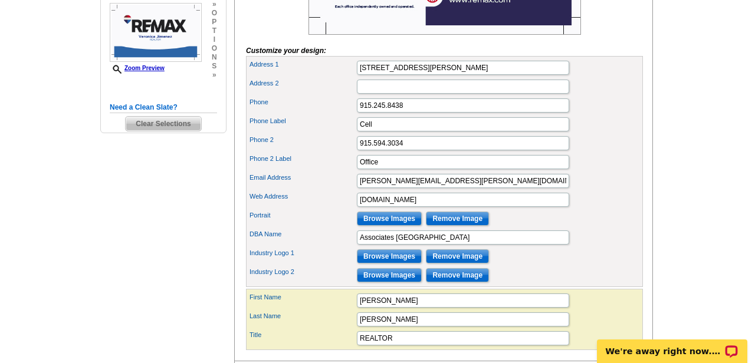
scroll to position [343, 0]
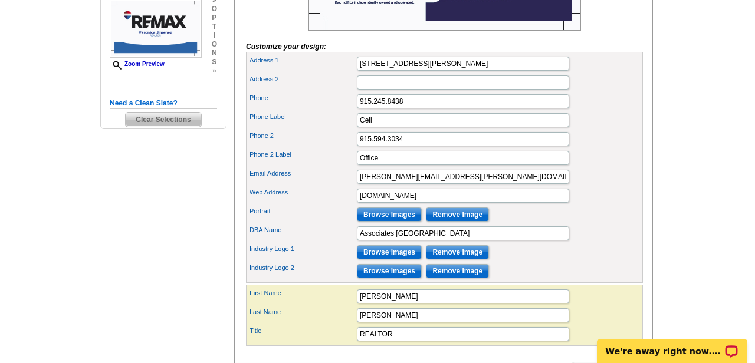
click at [451, 222] on input "Remove Image" at bounding box center [457, 215] width 63 height 14
click at [398, 222] on input "Browse Images" at bounding box center [389, 215] width 65 height 14
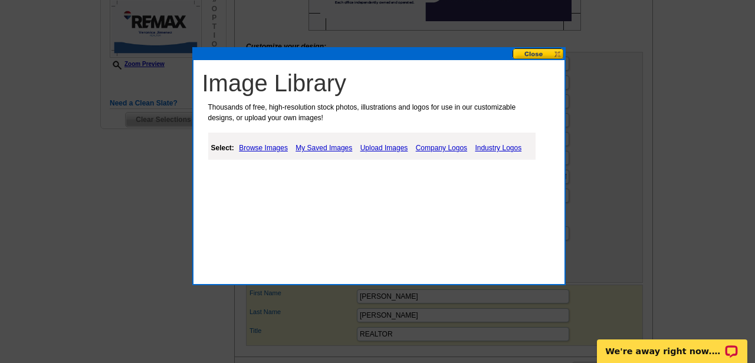
click at [382, 149] on link "Upload Images" at bounding box center [384, 148] width 54 height 14
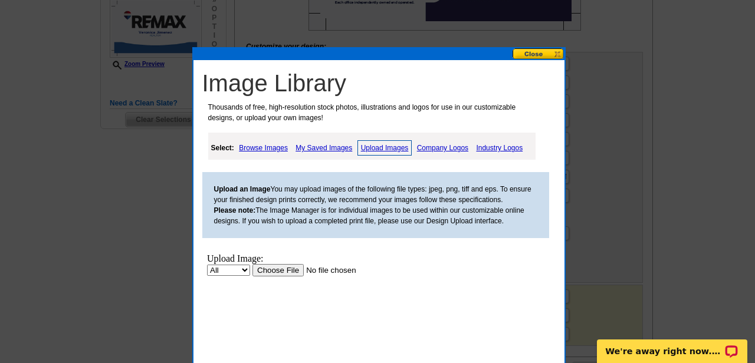
scroll to position [0, 0]
click at [284, 268] on input "file" at bounding box center [326, 270] width 149 height 12
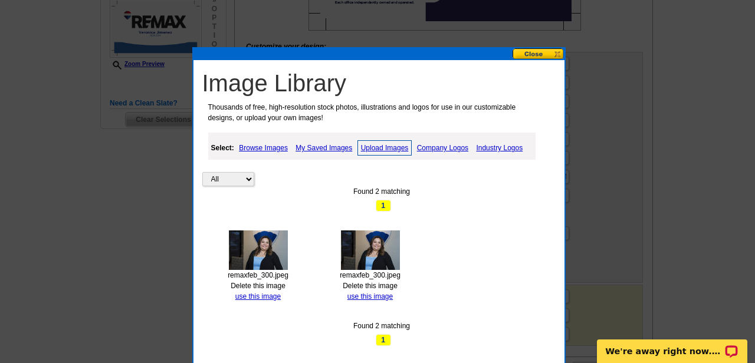
click at [541, 53] on button at bounding box center [539, 53] width 52 height 11
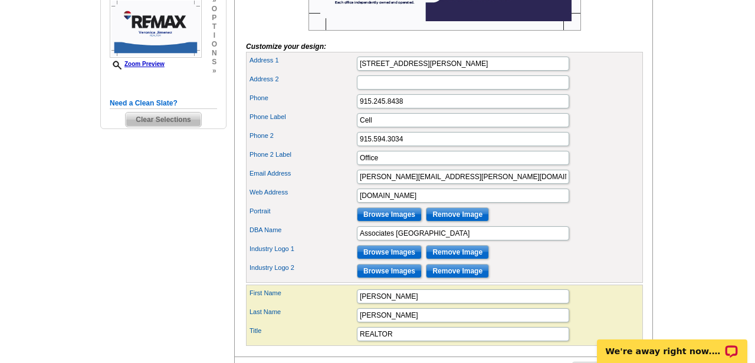
click at [387, 222] on input "Browse Images" at bounding box center [389, 215] width 65 height 14
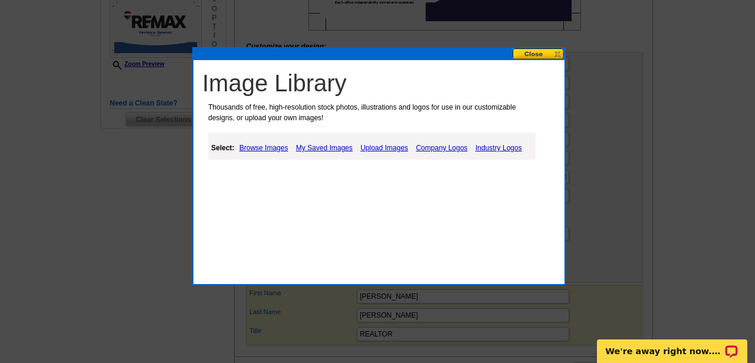
click at [537, 55] on button at bounding box center [539, 53] width 52 height 11
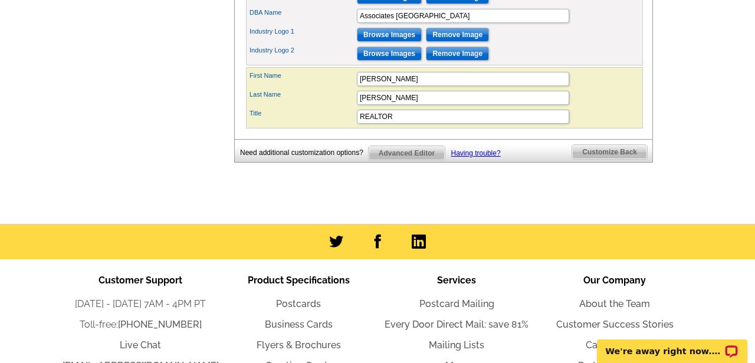
scroll to position [557, 0]
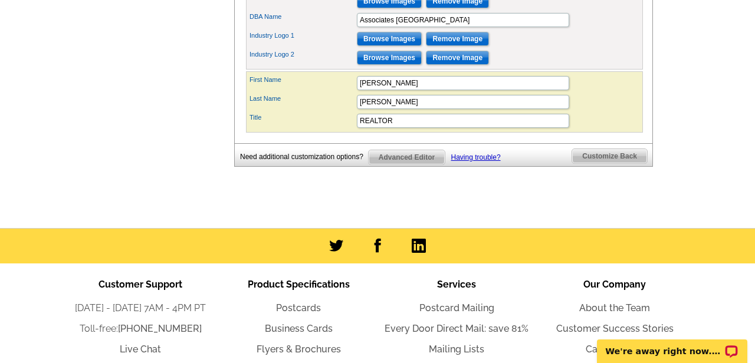
click at [421, 165] on span "Advanced Editor" at bounding box center [407, 157] width 76 height 14
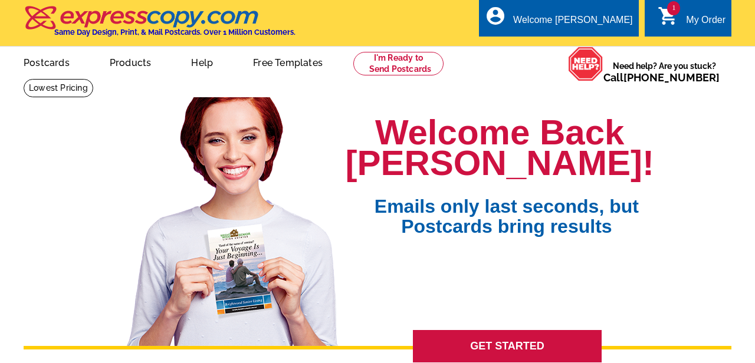
click at [693, 22] on div "My Order" at bounding box center [706, 23] width 40 height 17
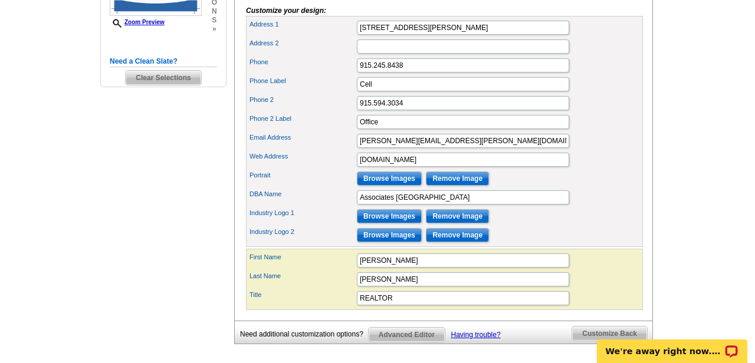
scroll to position [387, 0]
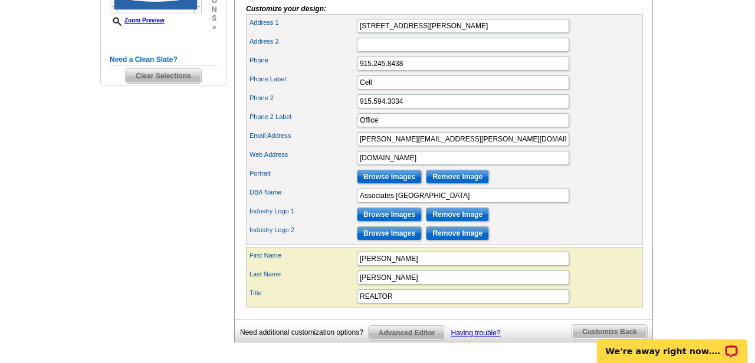
click at [381, 184] on input "Browse Images" at bounding box center [389, 177] width 65 height 14
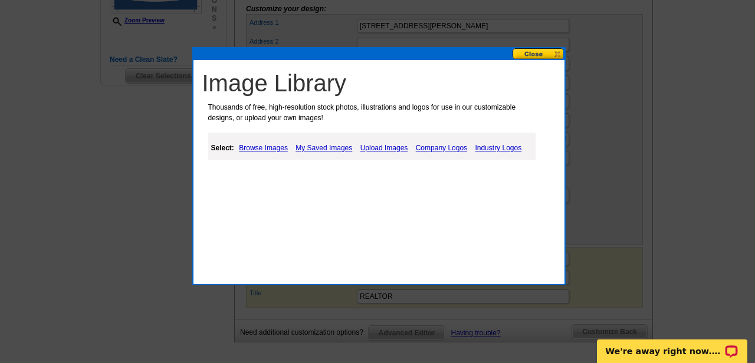
click at [275, 146] on link "Browse Images" at bounding box center [263, 148] width 55 height 14
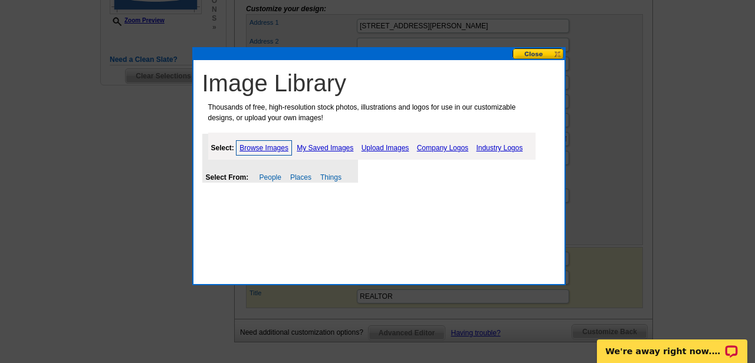
click at [382, 148] on link "Upload Images" at bounding box center [386, 148] width 54 height 14
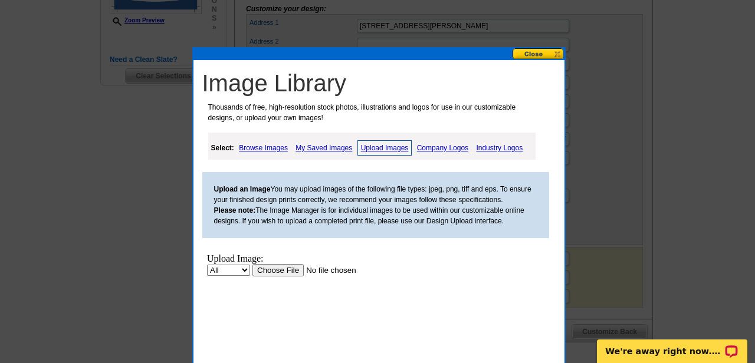
scroll to position [0, 0]
click at [284, 271] on input "file" at bounding box center [326, 270] width 149 height 12
click at [280, 271] on input "file" at bounding box center [326, 270] width 149 height 12
click at [538, 57] on button at bounding box center [539, 53] width 52 height 11
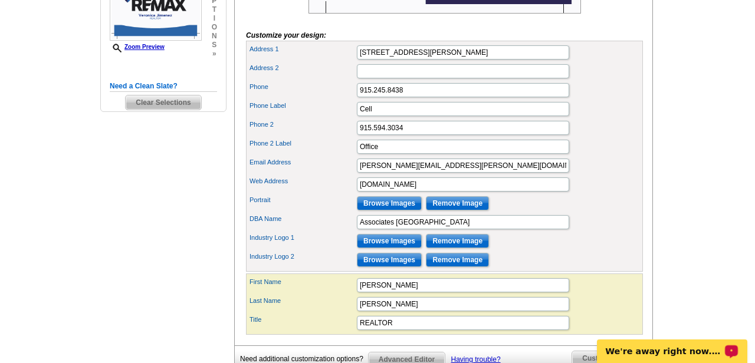
scroll to position [367, 0]
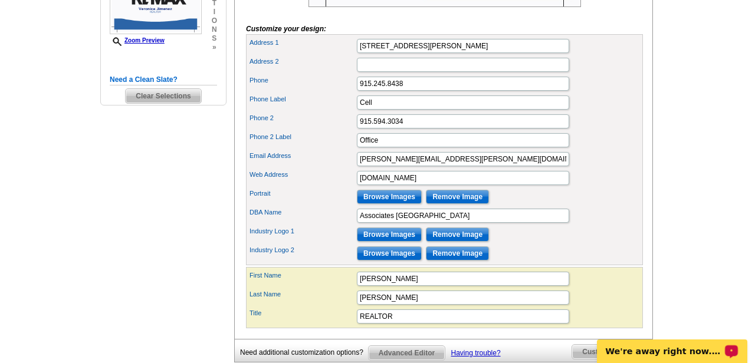
click at [392, 204] on input "Browse Images" at bounding box center [389, 197] width 65 height 14
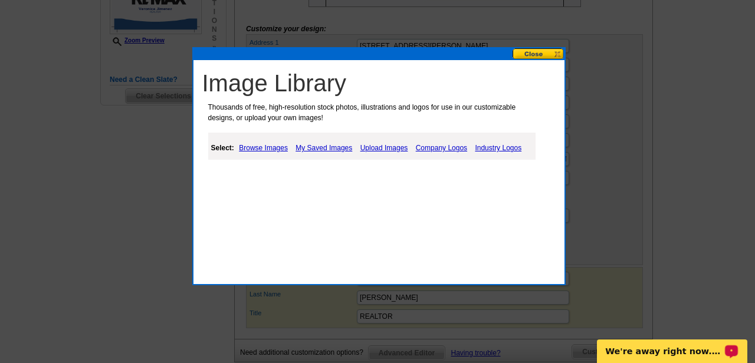
click at [392, 143] on link "Upload Images" at bounding box center [384, 148] width 54 height 14
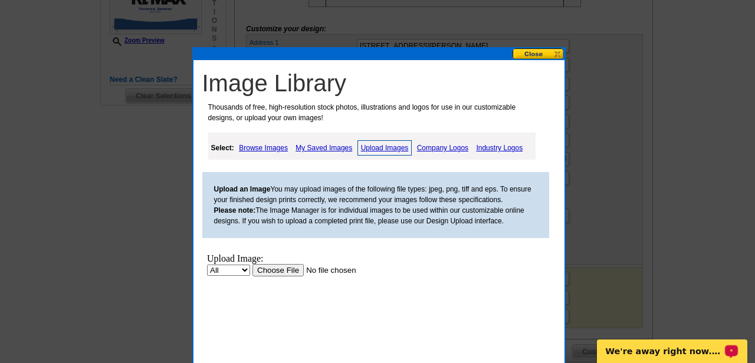
scroll to position [0, 0]
click at [278, 270] on input "file" at bounding box center [326, 270] width 149 height 12
click at [542, 57] on button at bounding box center [539, 53] width 52 height 11
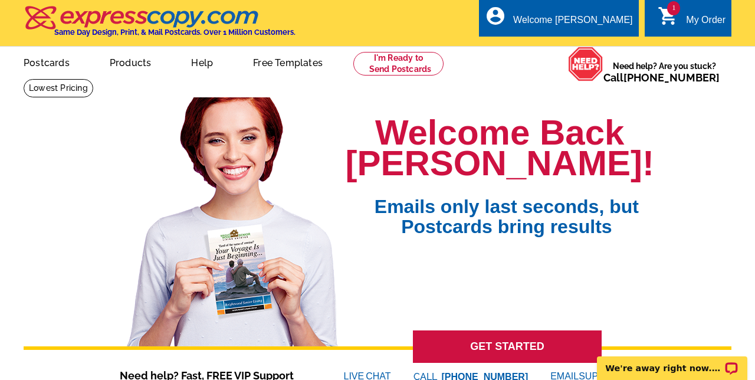
click at [675, 20] on icon "shopping_cart" at bounding box center [668, 15] width 21 height 21
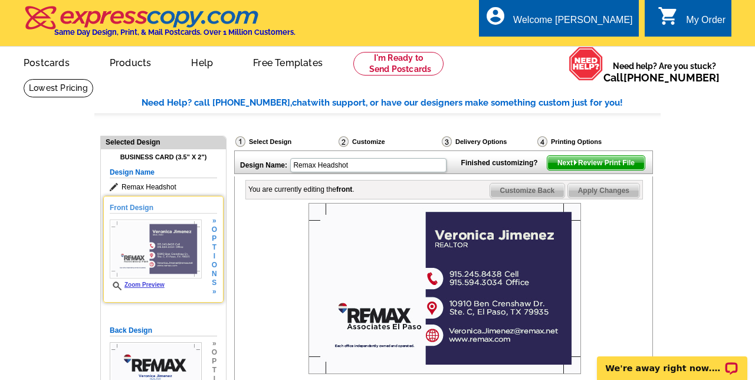
click at [184, 288] on span "Zoom Preview" at bounding box center [156, 285] width 92 height 9
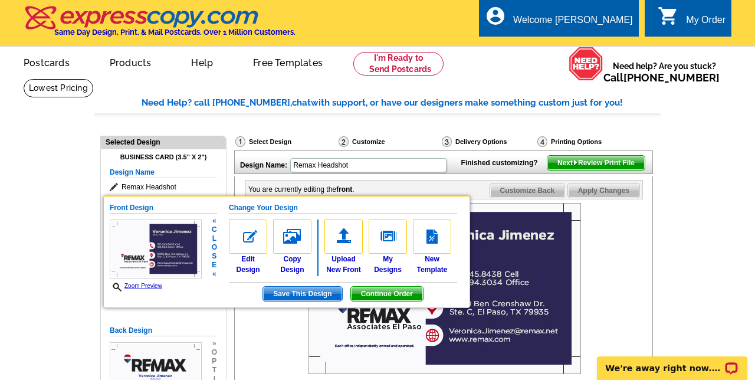
click at [381, 290] on span "Continue Order" at bounding box center [387, 294] width 72 height 14
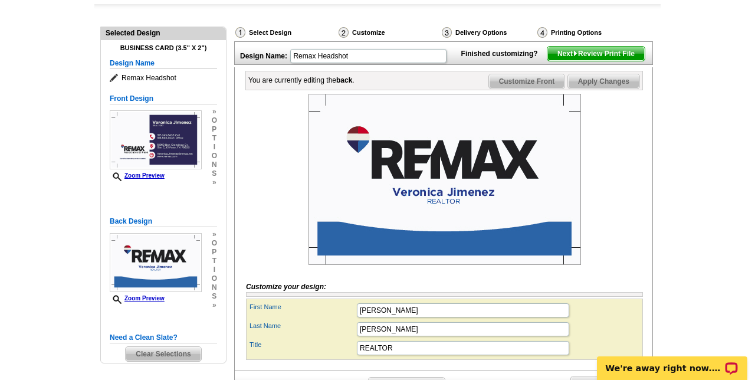
scroll to position [90, 0]
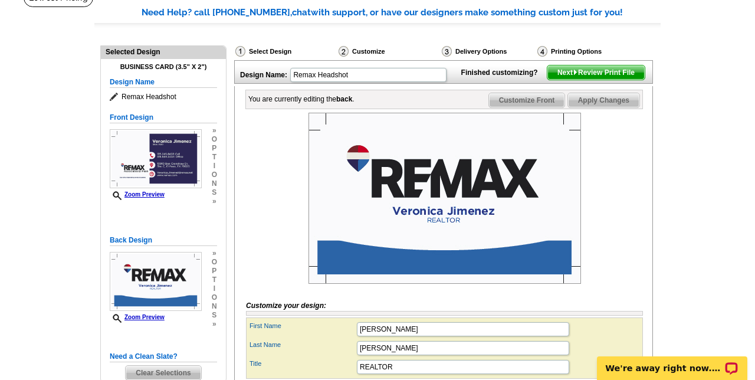
click at [533, 107] on span "Customize Front" at bounding box center [527, 100] width 76 height 14
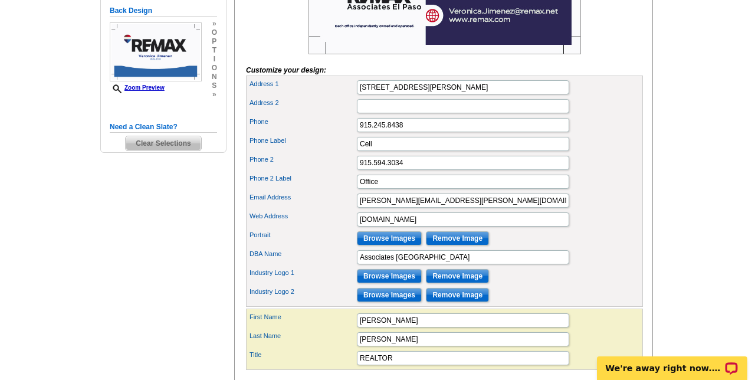
scroll to position [324, 0]
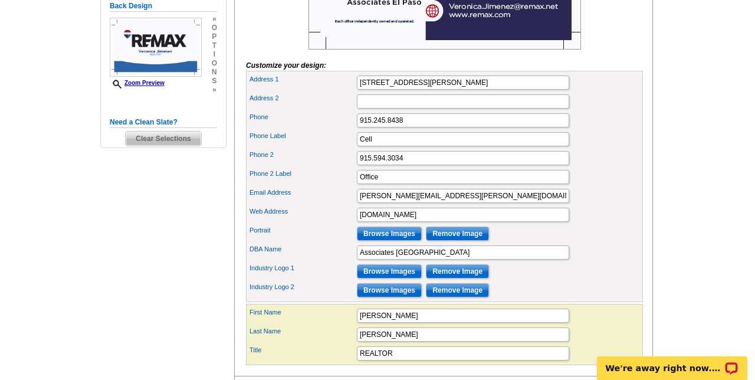
click at [399, 241] on input "Browse Images" at bounding box center [389, 233] width 65 height 14
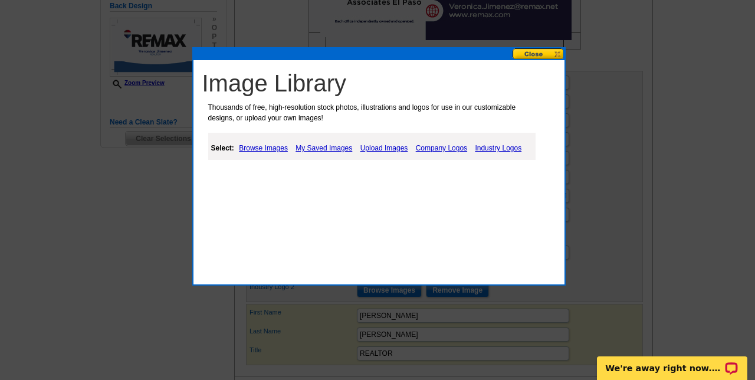
click at [393, 146] on link "Upload Images" at bounding box center [384, 148] width 54 height 14
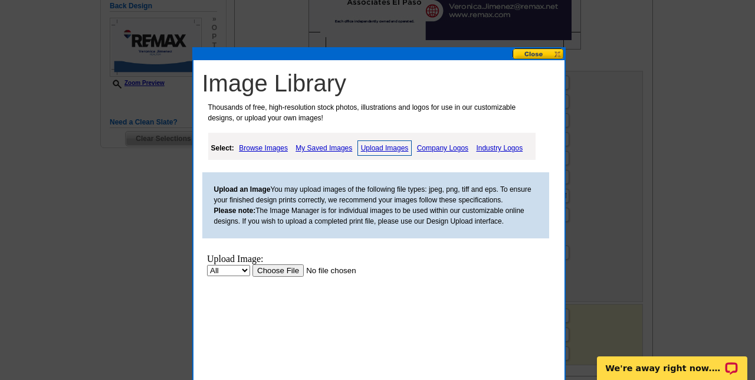
scroll to position [0, 0]
click at [282, 272] on input "file" at bounding box center [326, 270] width 149 height 12
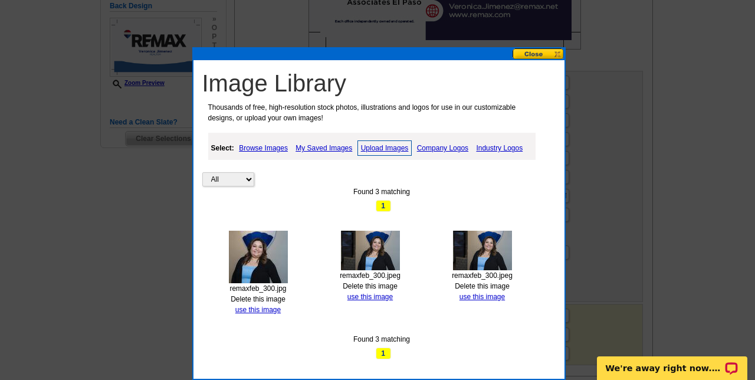
click at [263, 259] on img at bounding box center [258, 257] width 59 height 52
click at [257, 307] on link "use this image" at bounding box center [257, 310] width 45 height 8
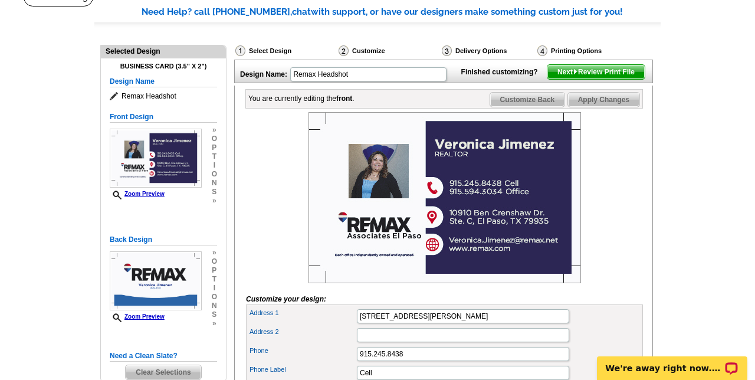
scroll to position [100, 0]
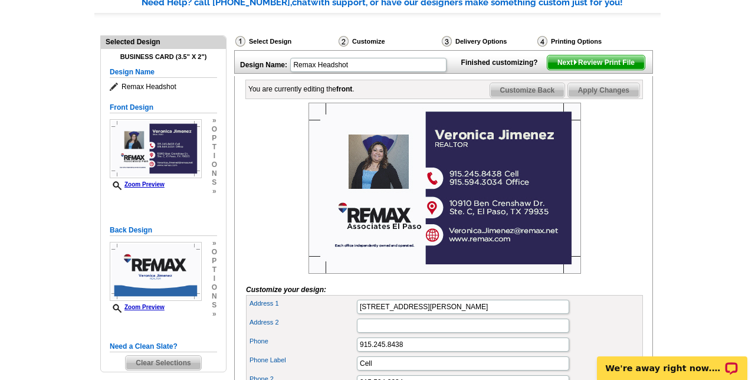
click at [593, 70] on span "Next Review Print File" at bounding box center [595, 62] width 97 height 14
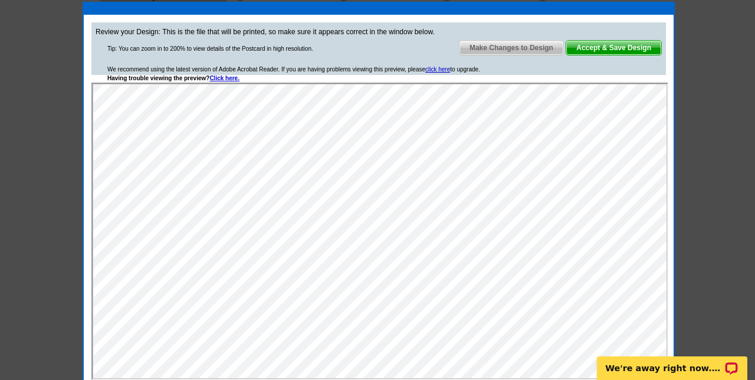
scroll to position [148, 0]
